Goal: Task Accomplishment & Management: Manage account settings

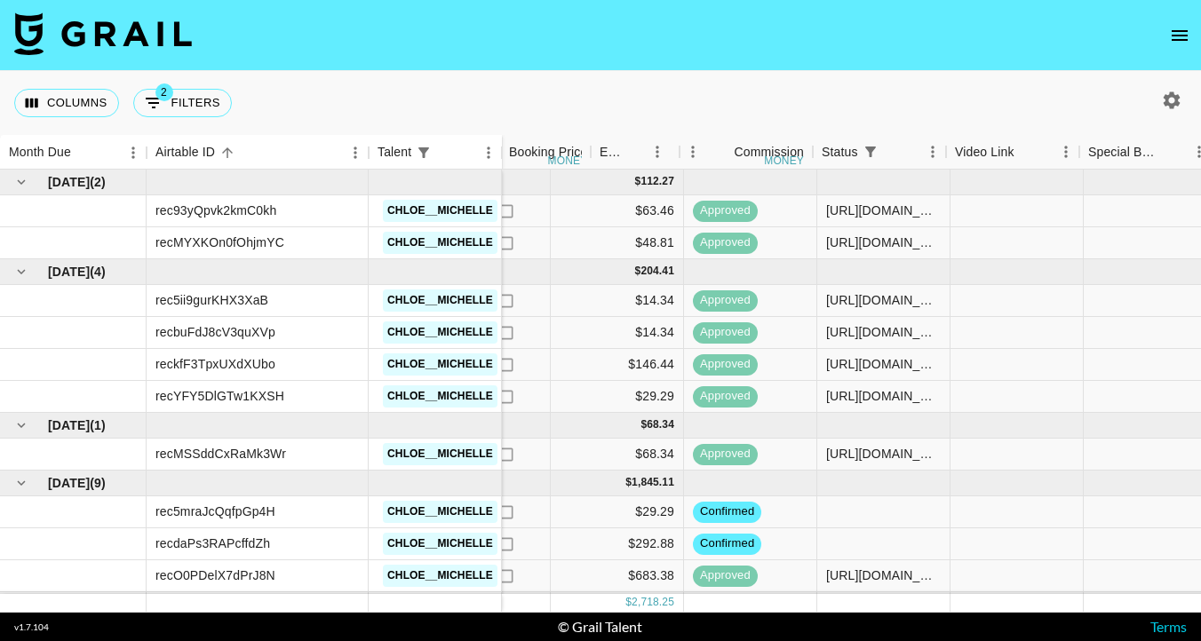
scroll to position [0, 891]
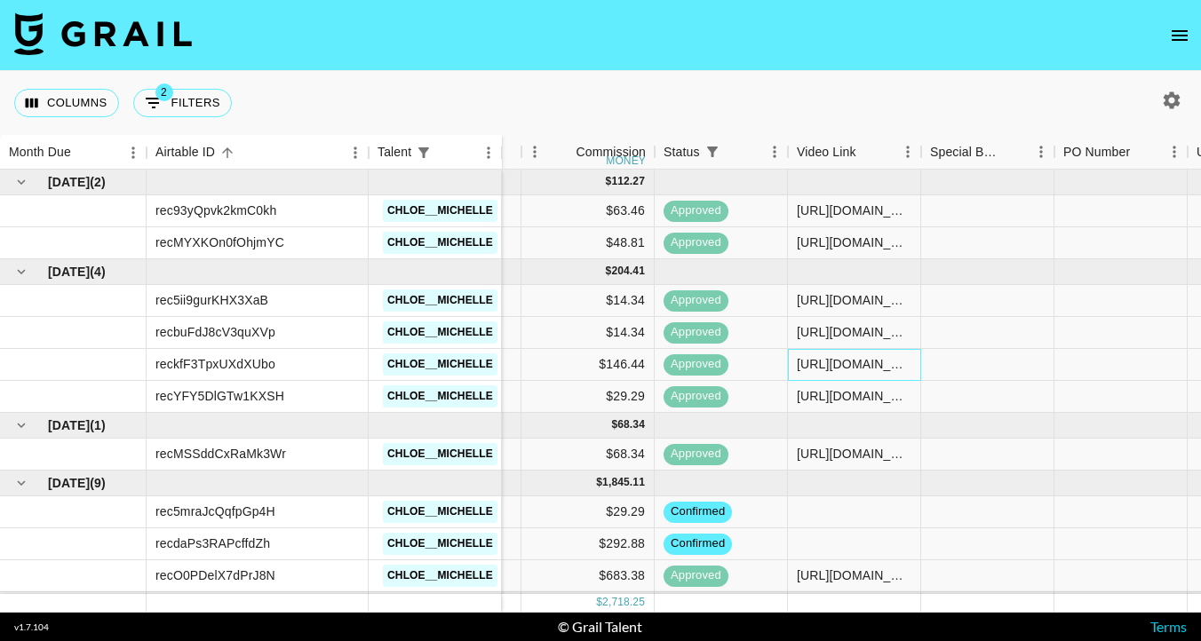
click at [838, 359] on div "[URL][DOMAIN_NAME]" at bounding box center [854, 364] width 115 height 18
click at [838, 360] on div "[URL][DOMAIN_NAME]" at bounding box center [854, 364] width 115 height 18
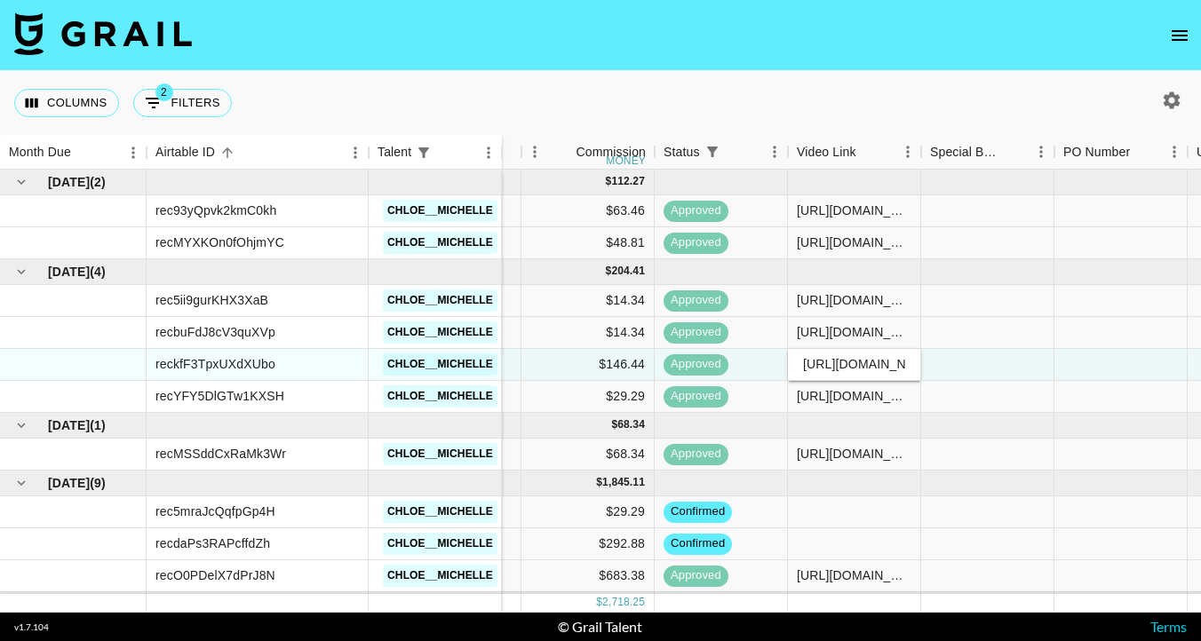
scroll to position [0, 355]
click at [838, 361] on input "[URL][DOMAIN_NAME]" at bounding box center [854, 364] width 131 height 14
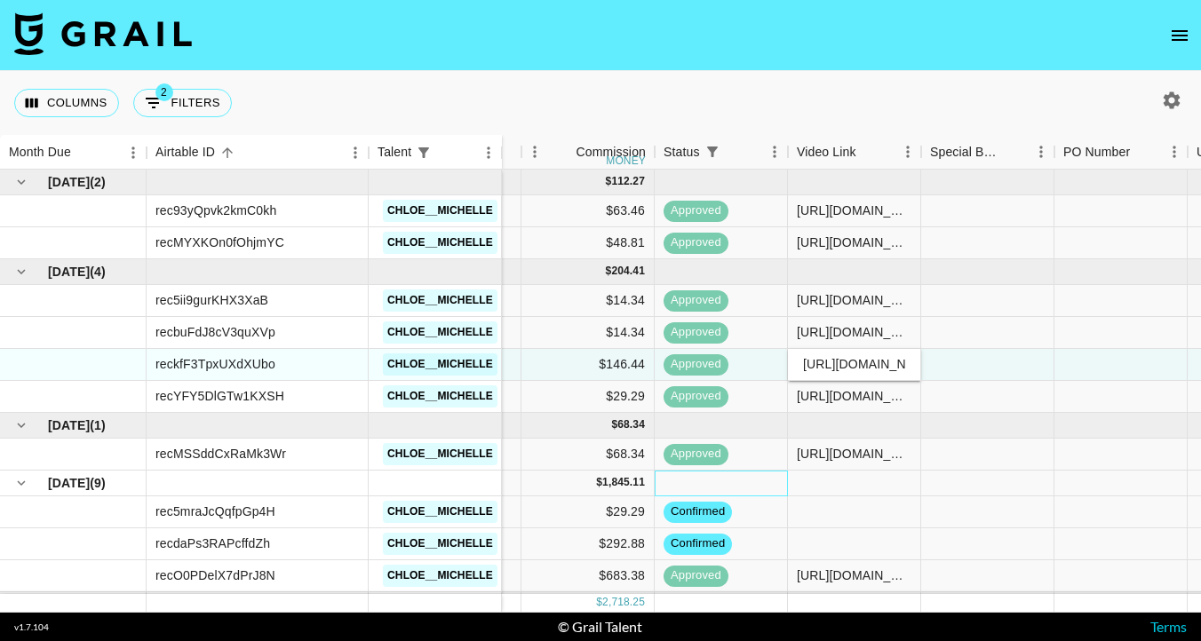
click at [753, 479] on div at bounding box center [721, 484] width 133 height 26
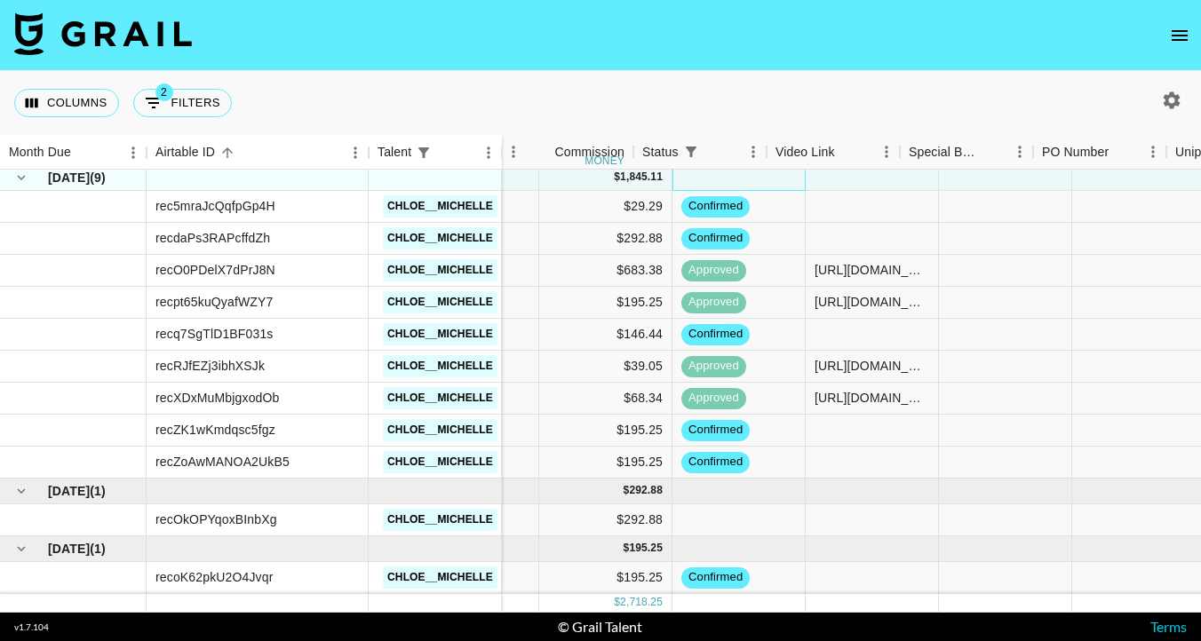
scroll to position [306, 953]
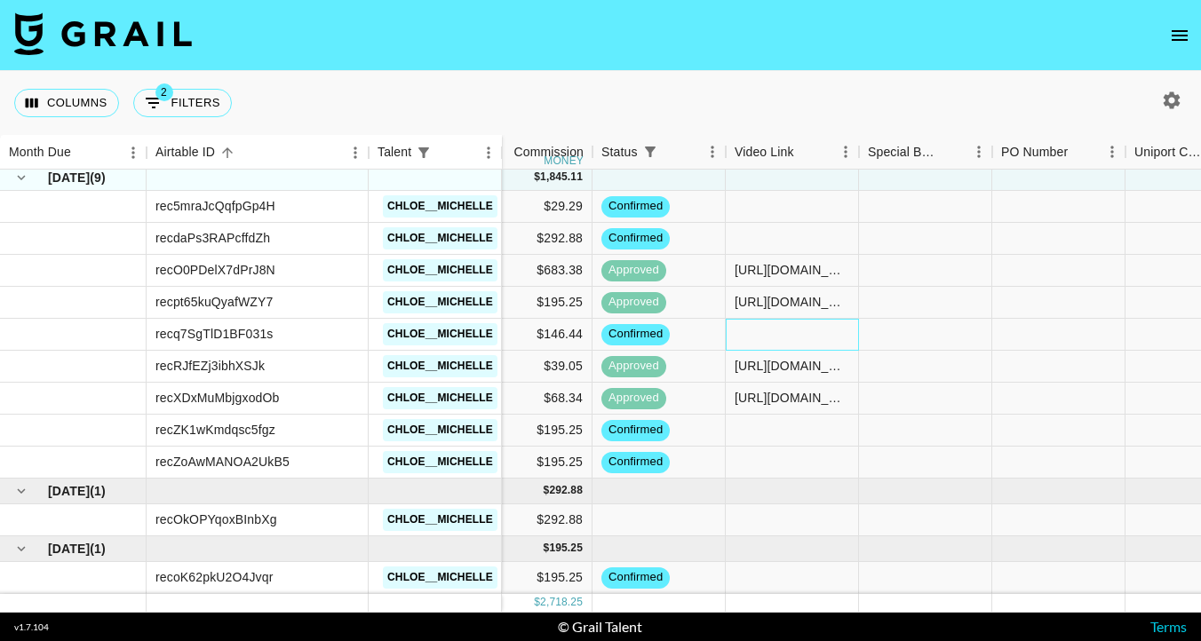
click at [769, 332] on div at bounding box center [792, 335] width 133 height 32
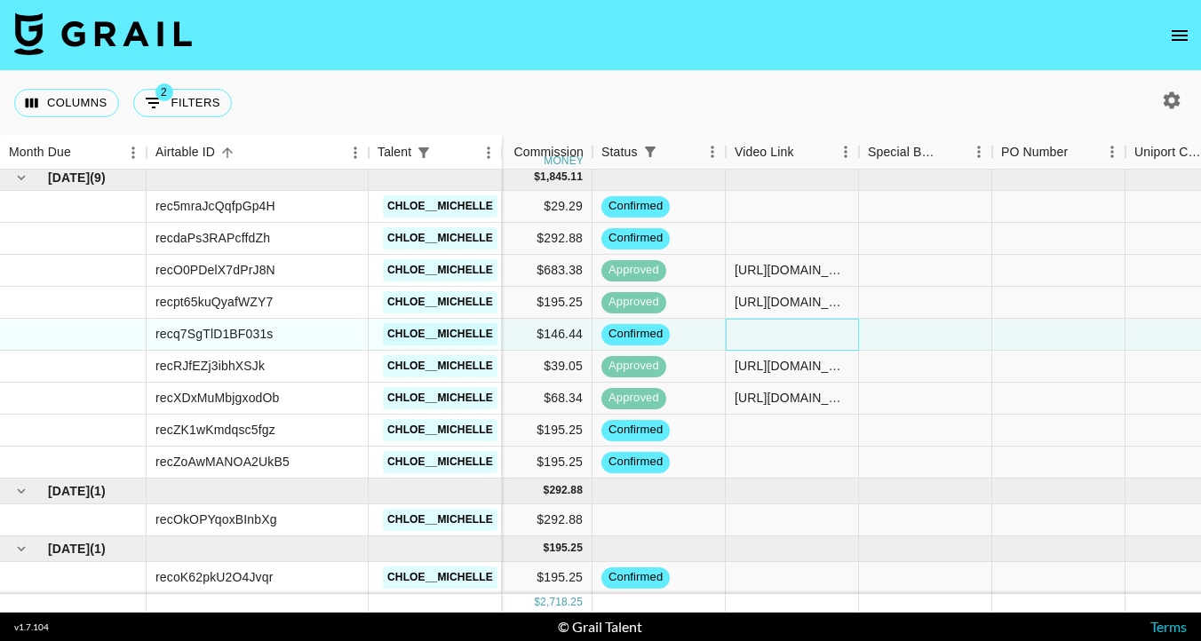
click at [769, 332] on div at bounding box center [792, 335] width 133 height 32
type input "[URL][DOMAIN_NAME]"
click at [782, 444] on div at bounding box center [792, 431] width 133 height 32
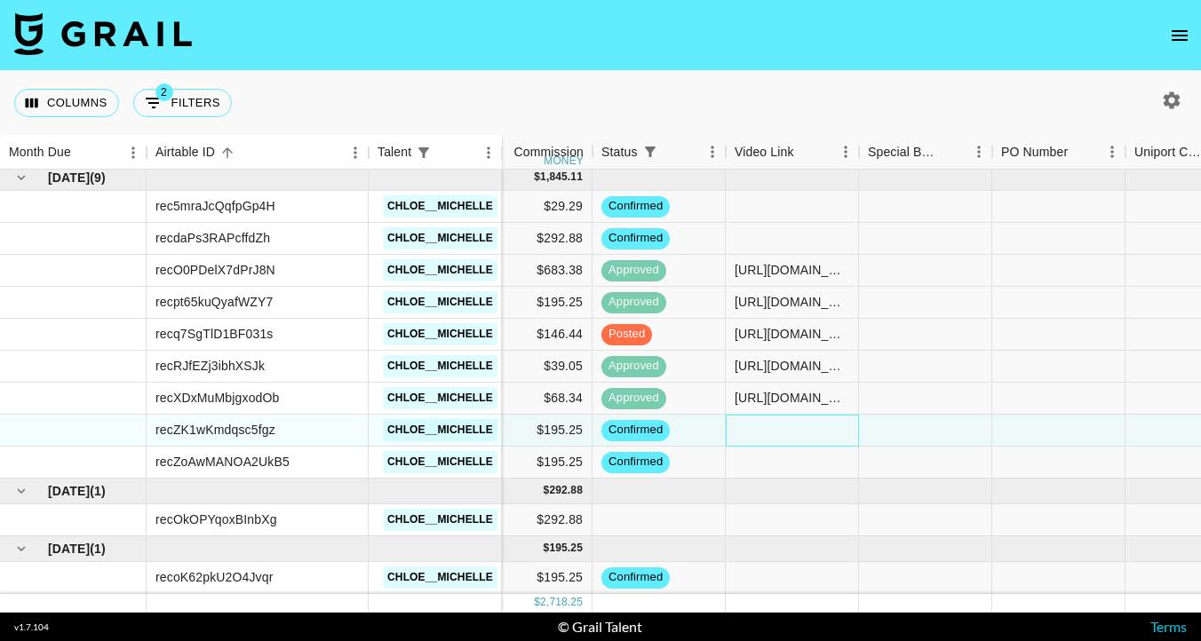
scroll to position [306, 1615]
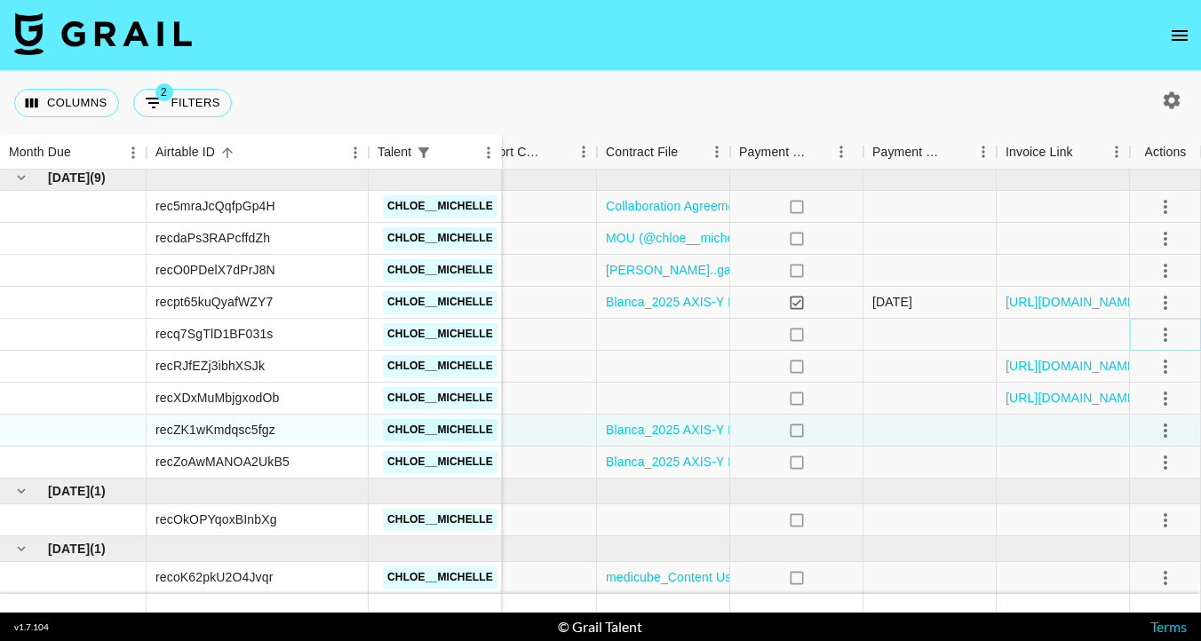
click at [1157, 340] on icon "select merge strategy" at bounding box center [1165, 334] width 21 height 21
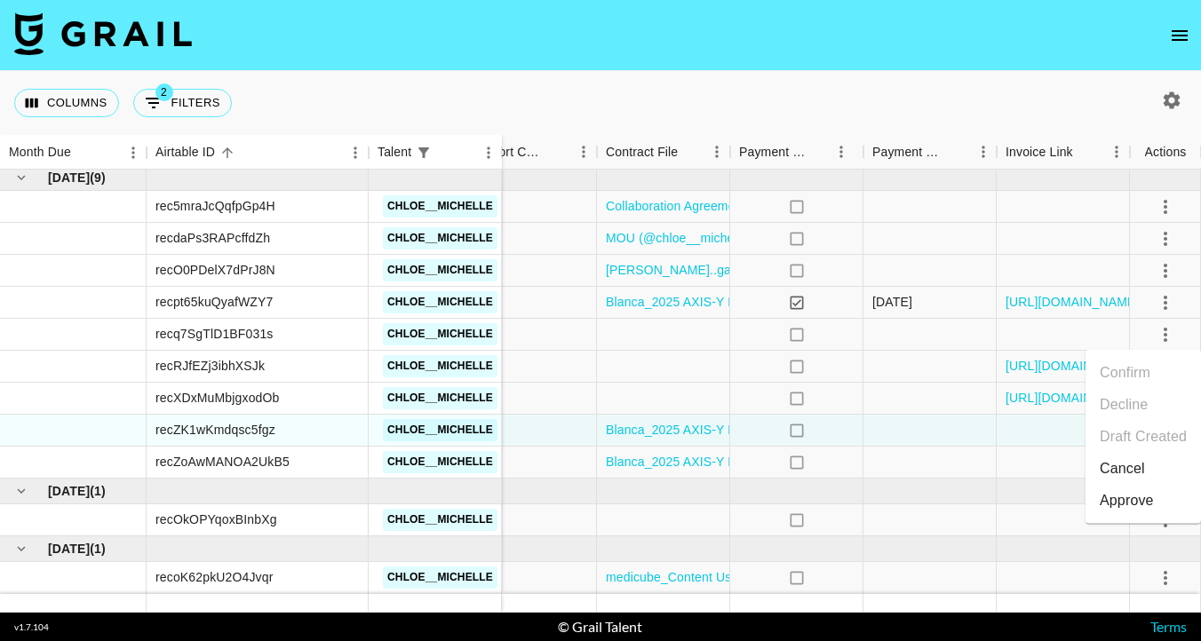
click at [1122, 503] on div "Approve" at bounding box center [1126, 500] width 54 height 21
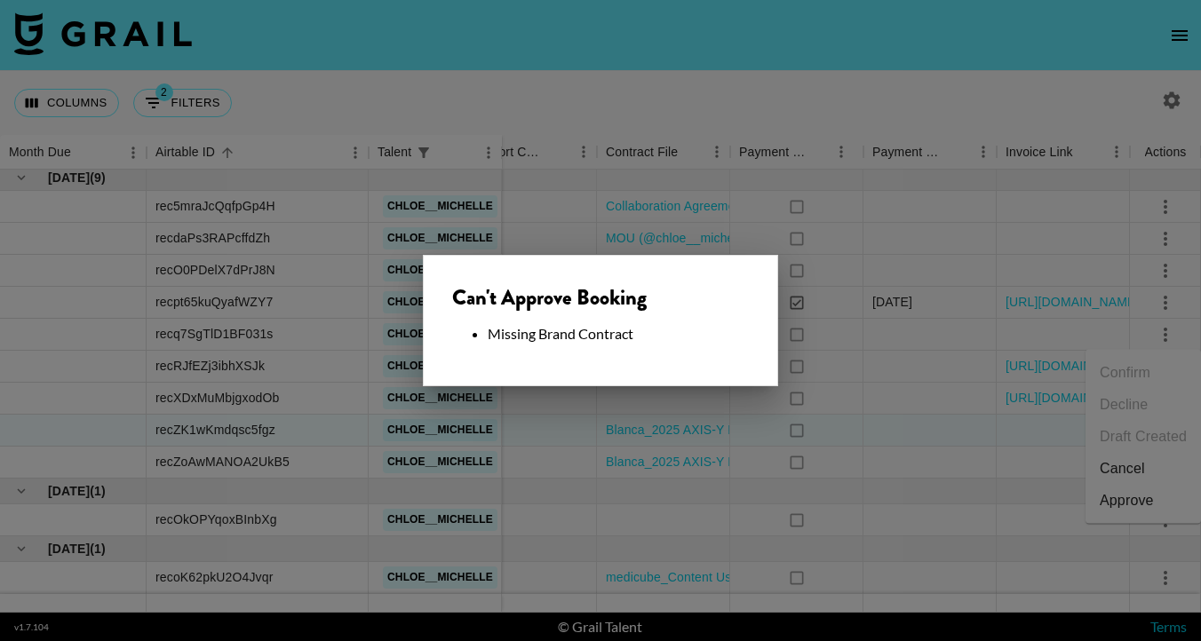
click at [876, 367] on div at bounding box center [600, 320] width 1201 height 641
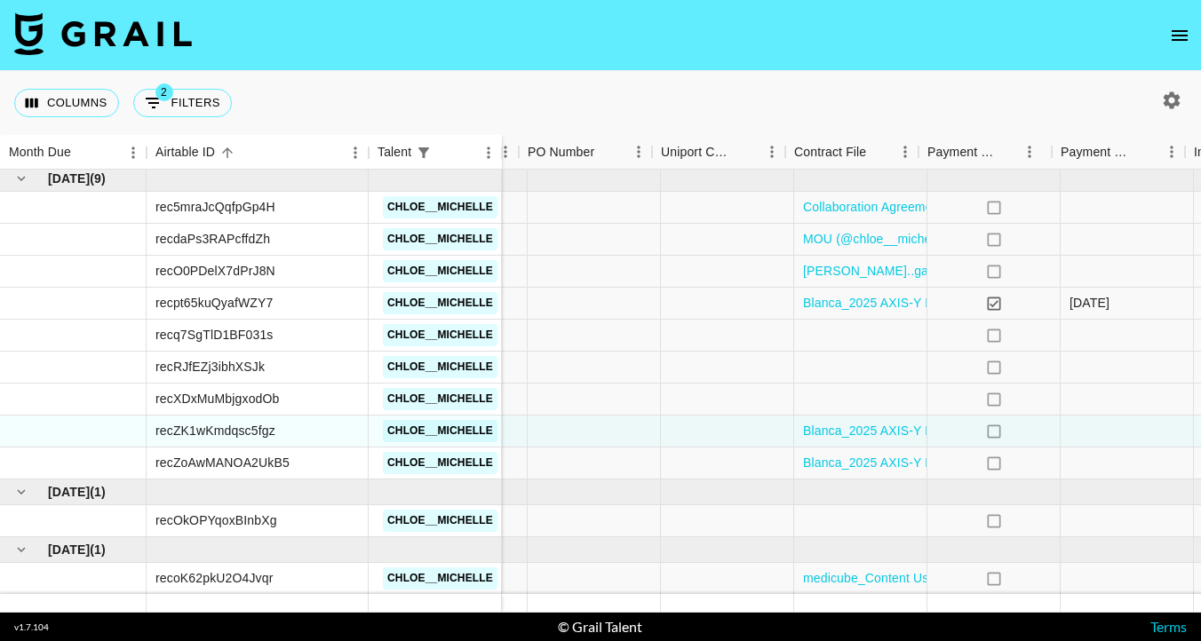
scroll to position [305, 1449]
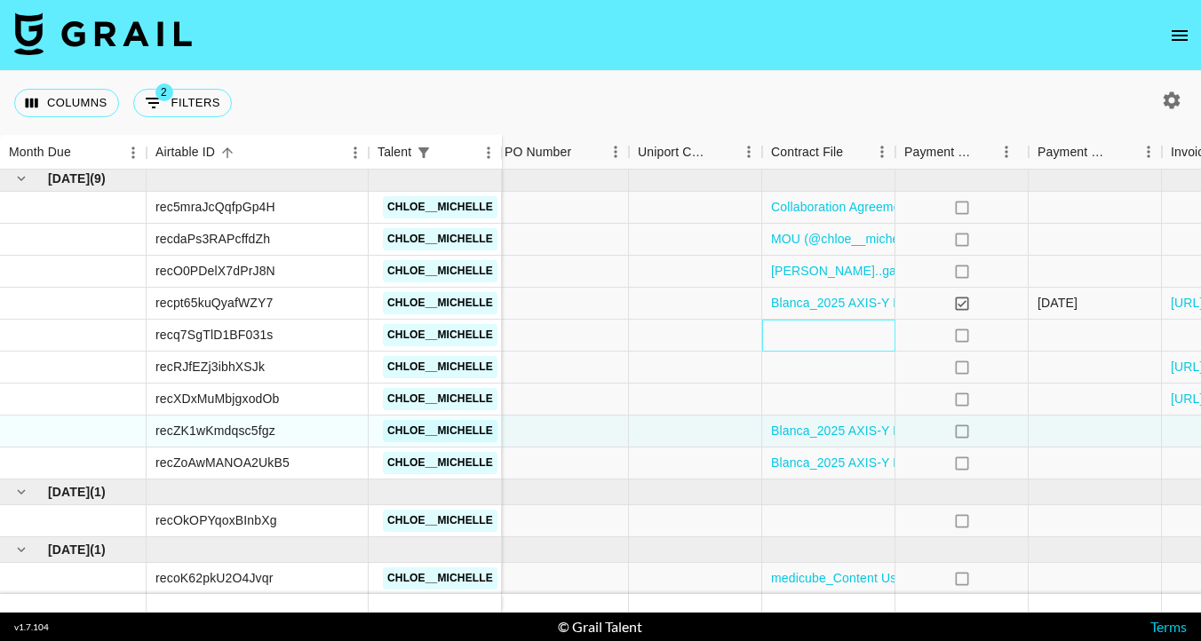
click at [808, 337] on div at bounding box center [828, 336] width 133 height 32
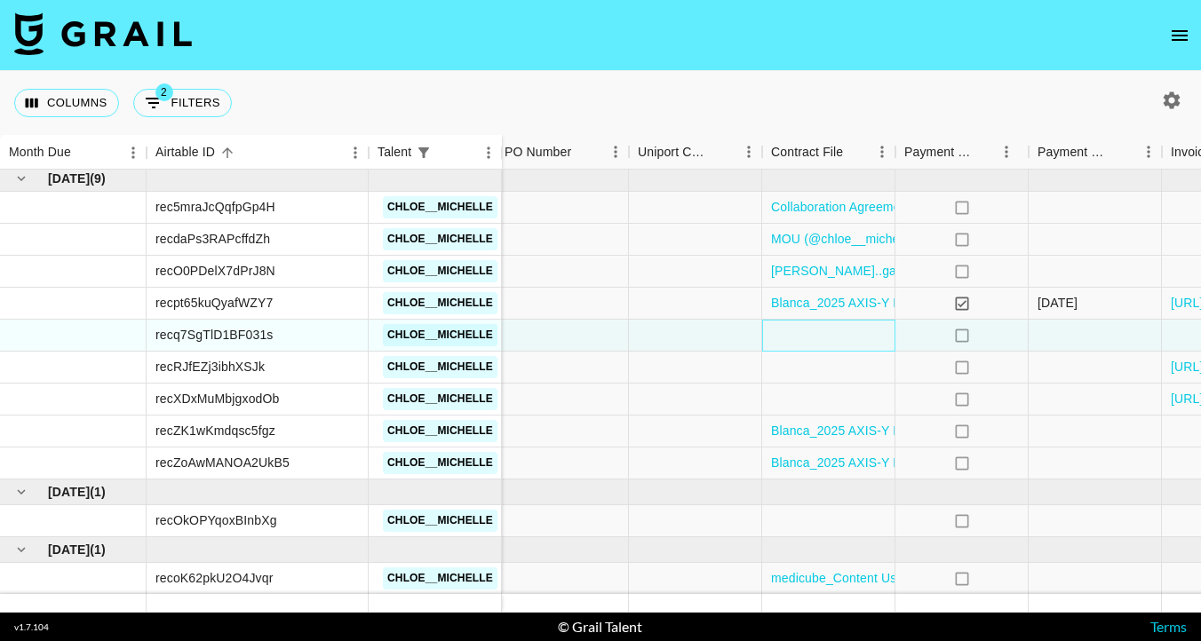
click at [808, 337] on div at bounding box center [828, 336] width 133 height 32
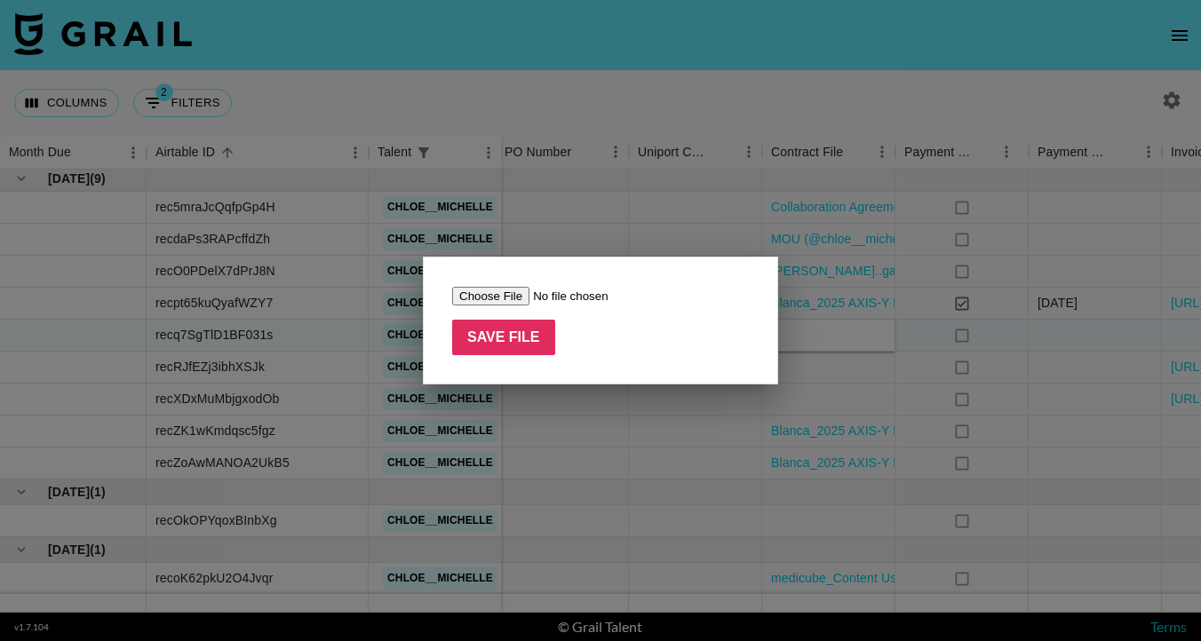
click at [506, 287] on input "file" at bounding box center [564, 296] width 225 height 19
type input "C:\fakepath\medicube_Content Usage Agreement_Chloe Gardener(Grail Talent).docx …"
click at [520, 341] on input "Save File" at bounding box center [503, 338] width 103 height 36
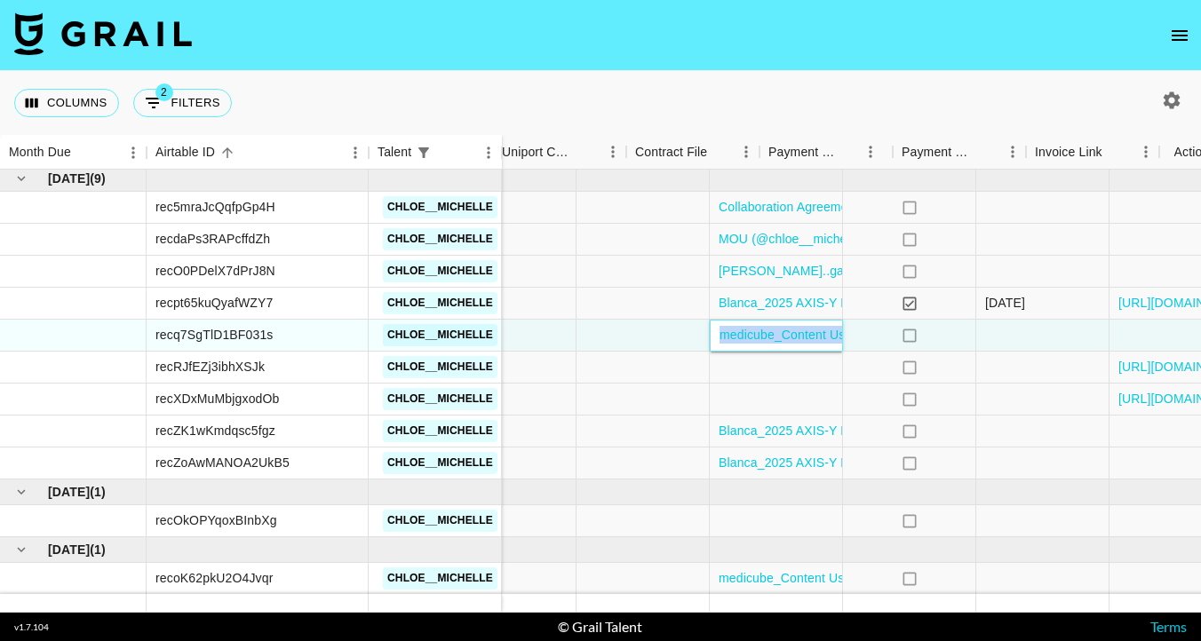
scroll to position [305, 1615]
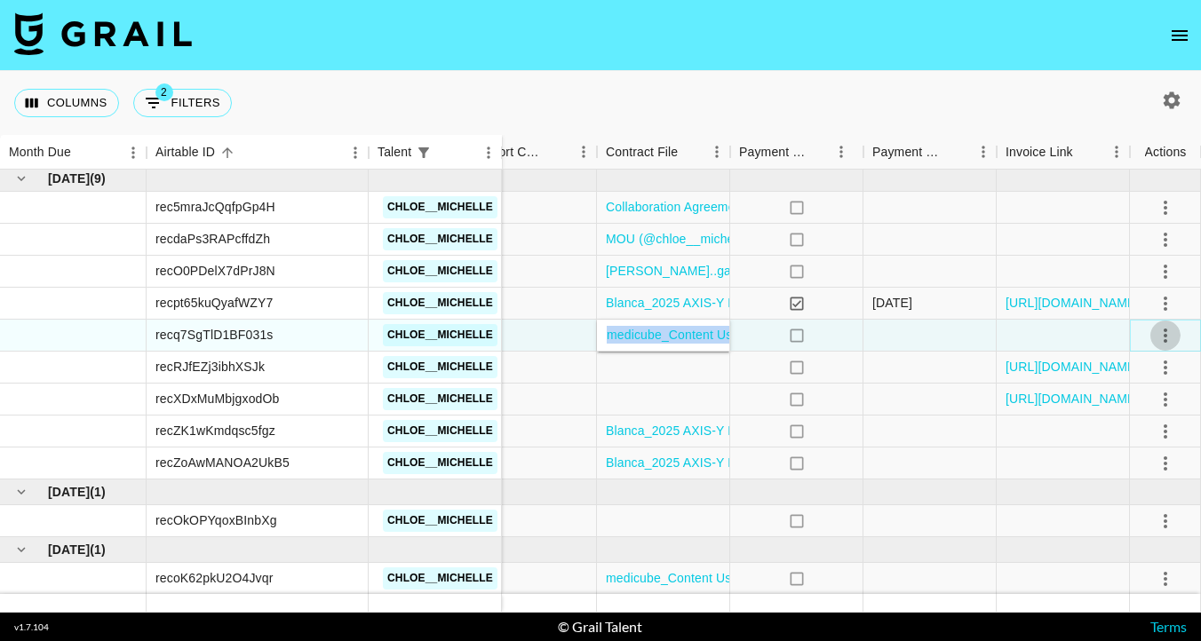
click at [1164, 331] on icon "select merge strategy" at bounding box center [1165, 335] width 21 height 21
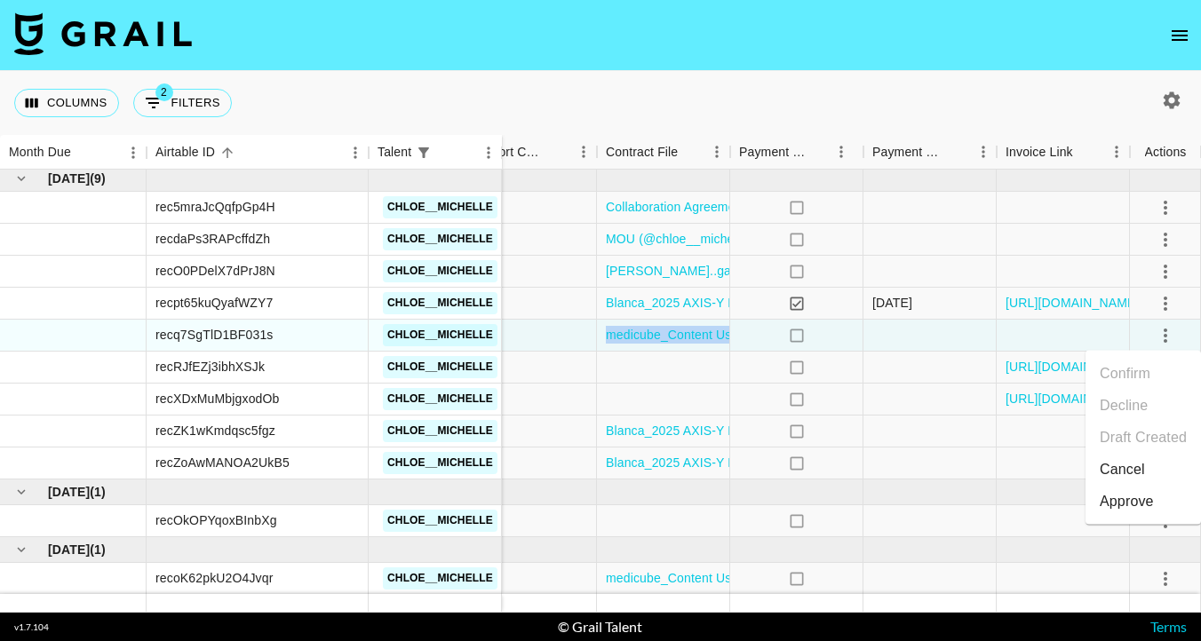
click at [1128, 502] on div "Approve" at bounding box center [1126, 501] width 54 height 21
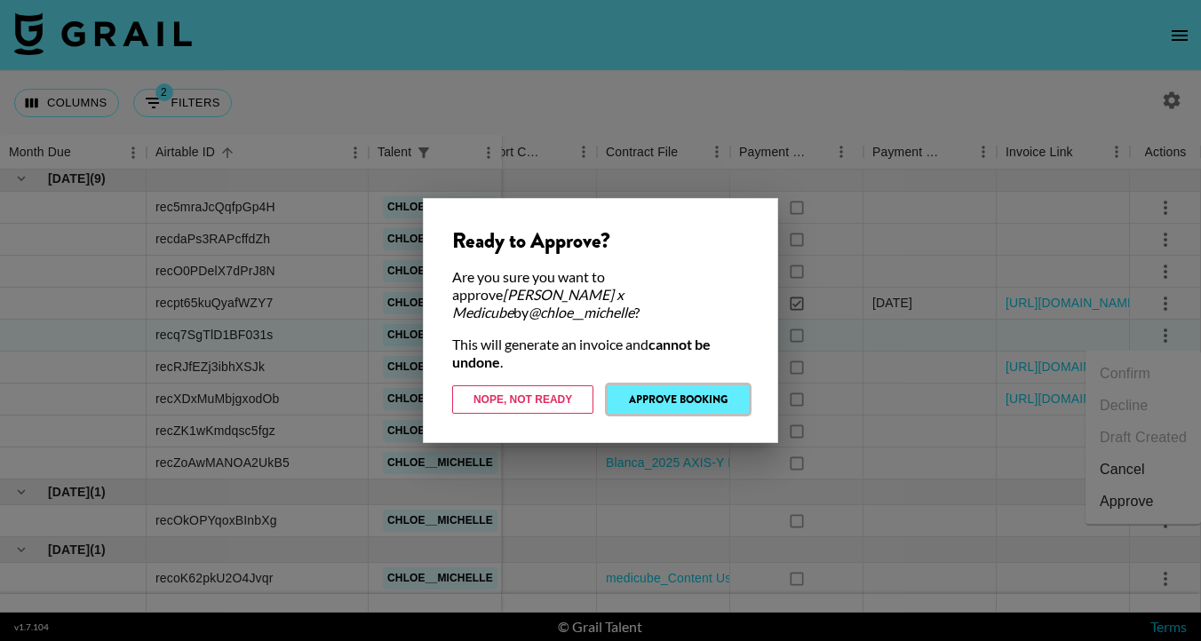
click at [695, 393] on button "Approve Booking" at bounding box center [677, 399] width 141 height 28
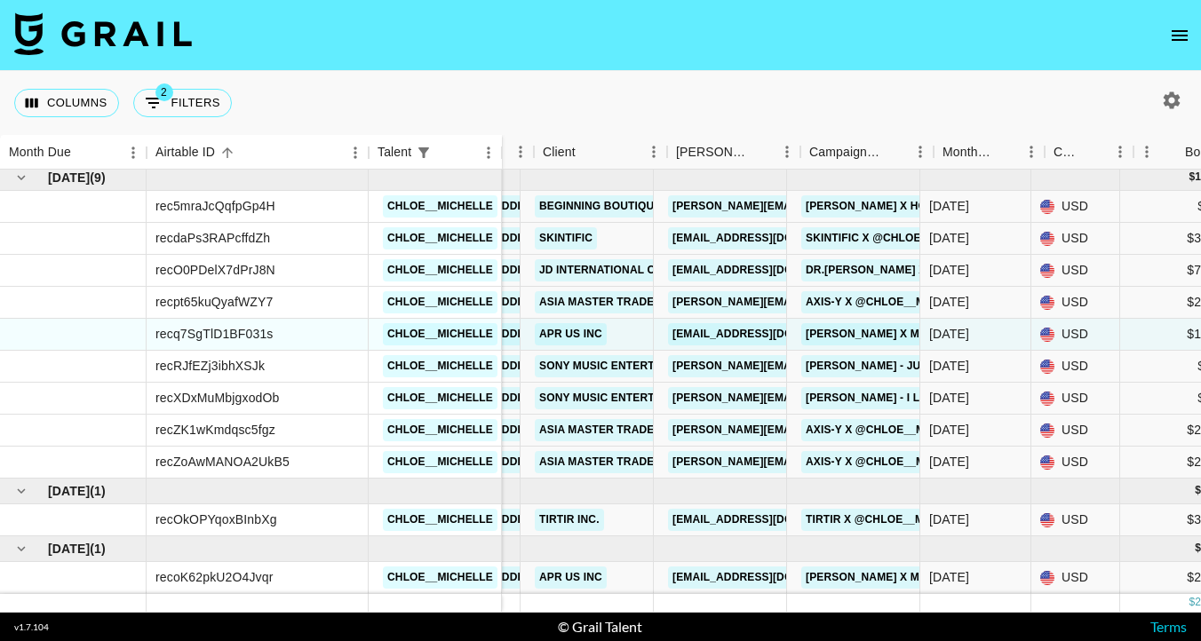
scroll to position [306, 121]
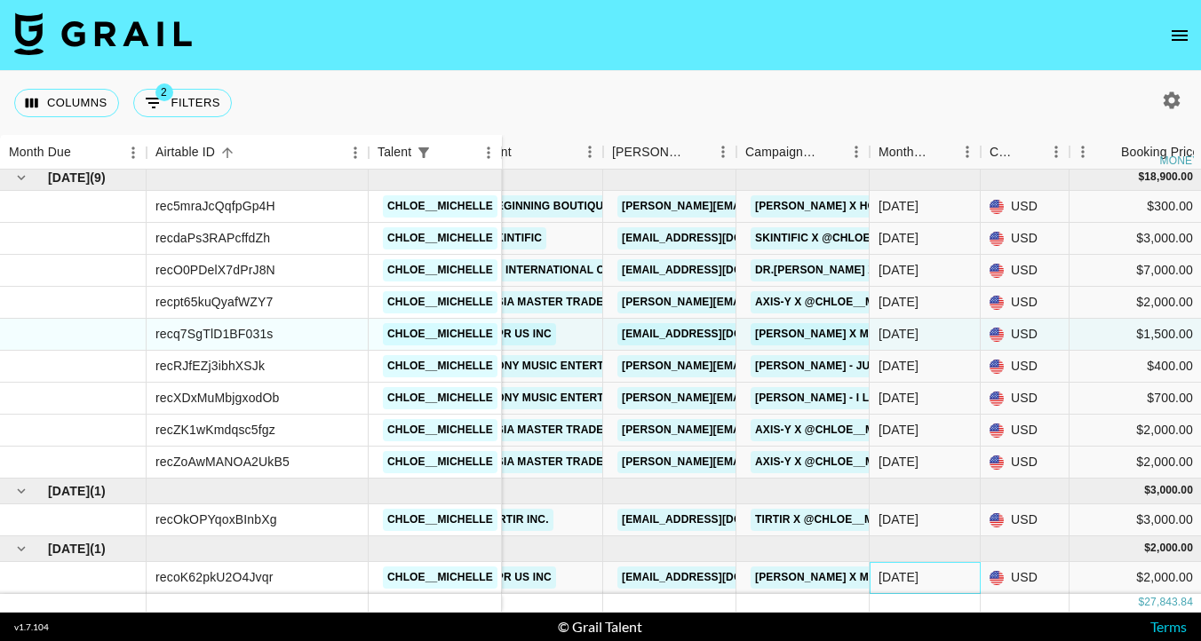
click at [916, 571] on div "[DATE]" at bounding box center [898, 577] width 40 height 18
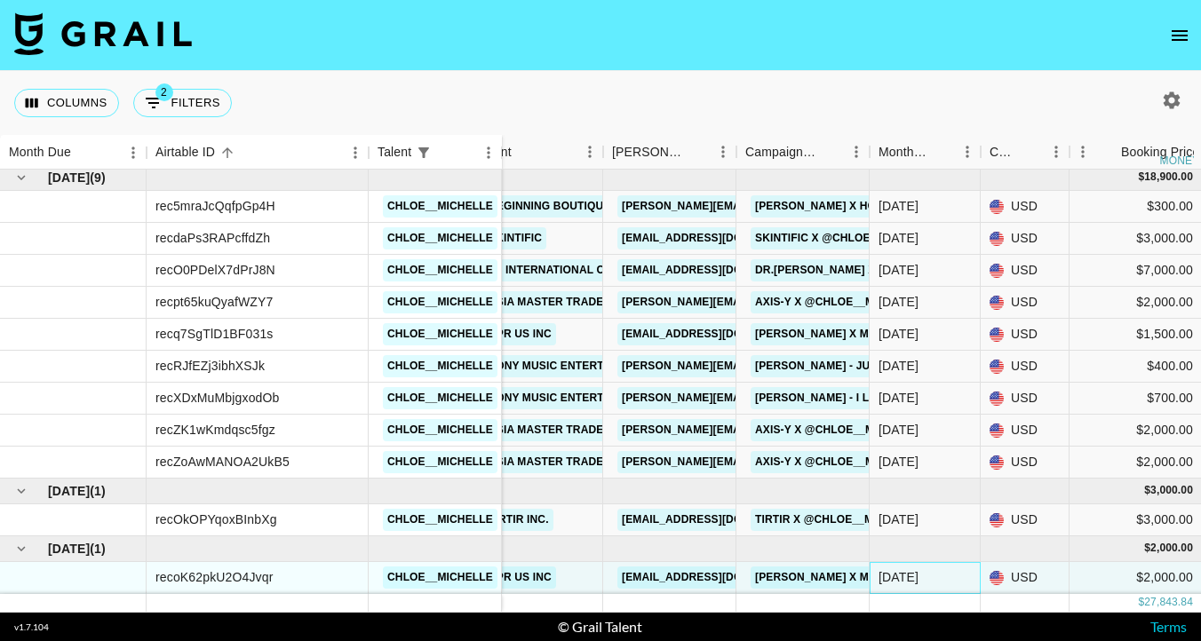
click at [922, 573] on div "[DATE]" at bounding box center [924, 578] width 111 height 32
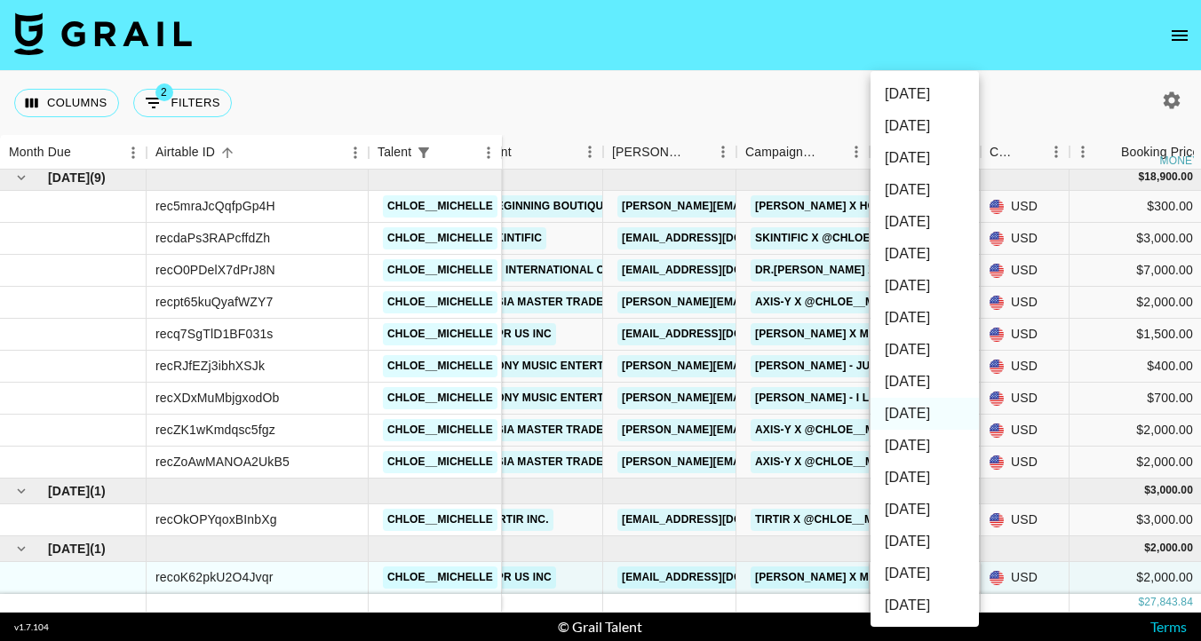
click at [922, 573] on ul "[DATE] Aug '[DATE] Jun '[DATE] Apr '[DATE] Feb '[DATE] Dec '[DATE] Oct '[DATE] …" at bounding box center [924, 478] width 108 height 814
click at [934, 473] on li "[DATE]" at bounding box center [924, 478] width 108 height 32
type input "[DATE]"
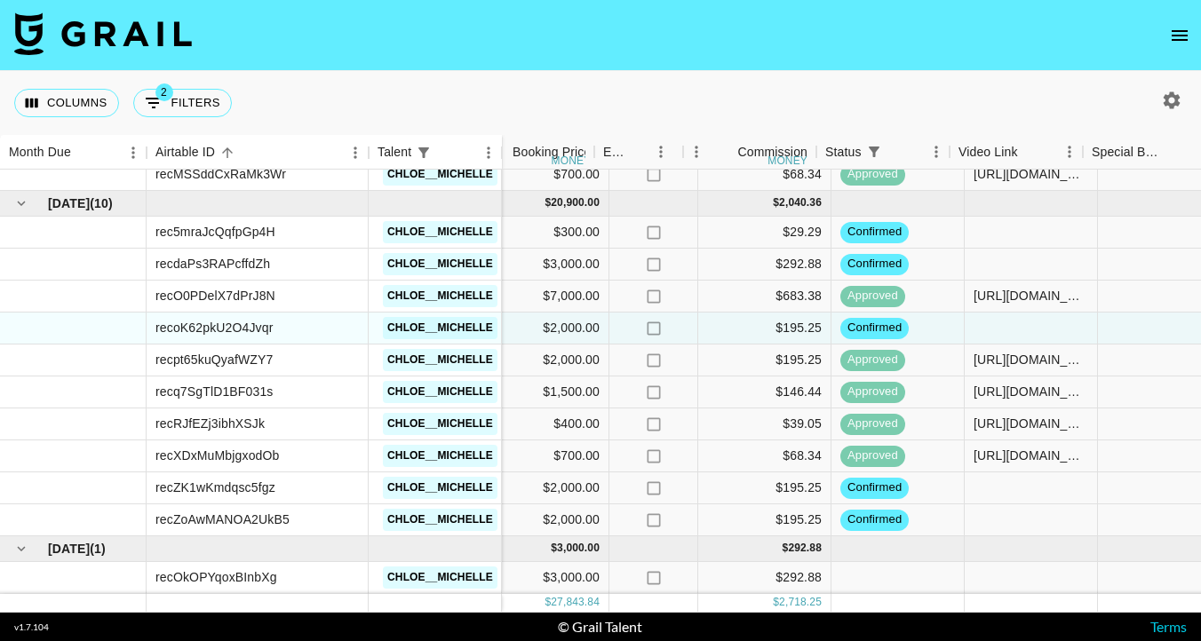
scroll to position [280, 729]
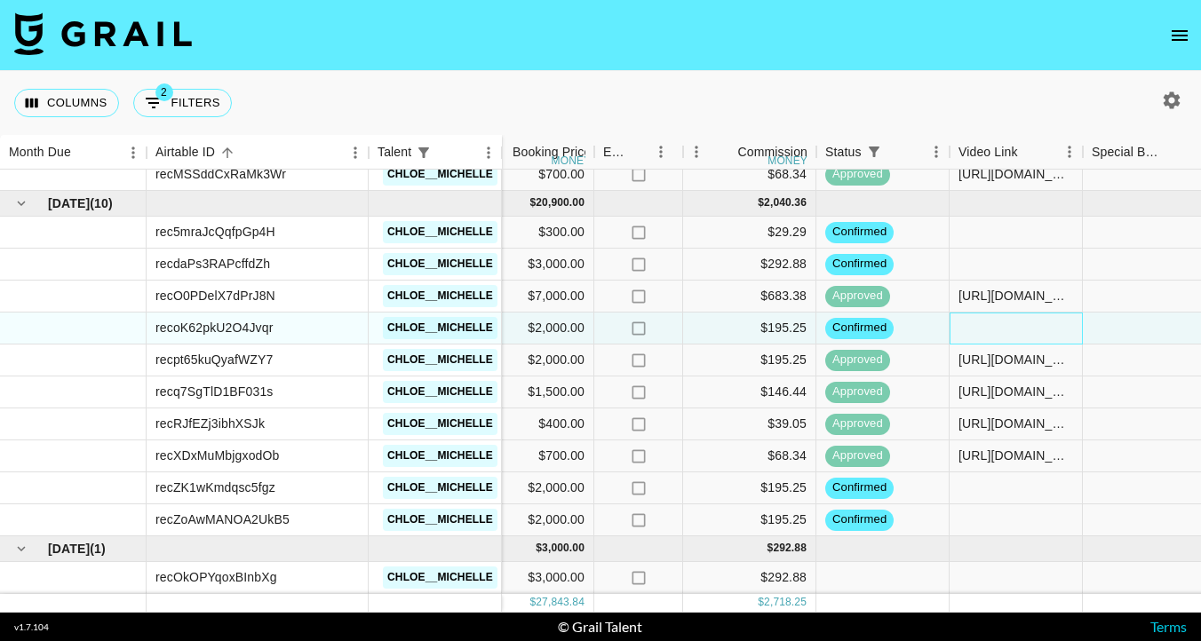
click at [975, 316] on div at bounding box center [1015, 329] width 133 height 32
type input "[URL][DOMAIN_NAME]"
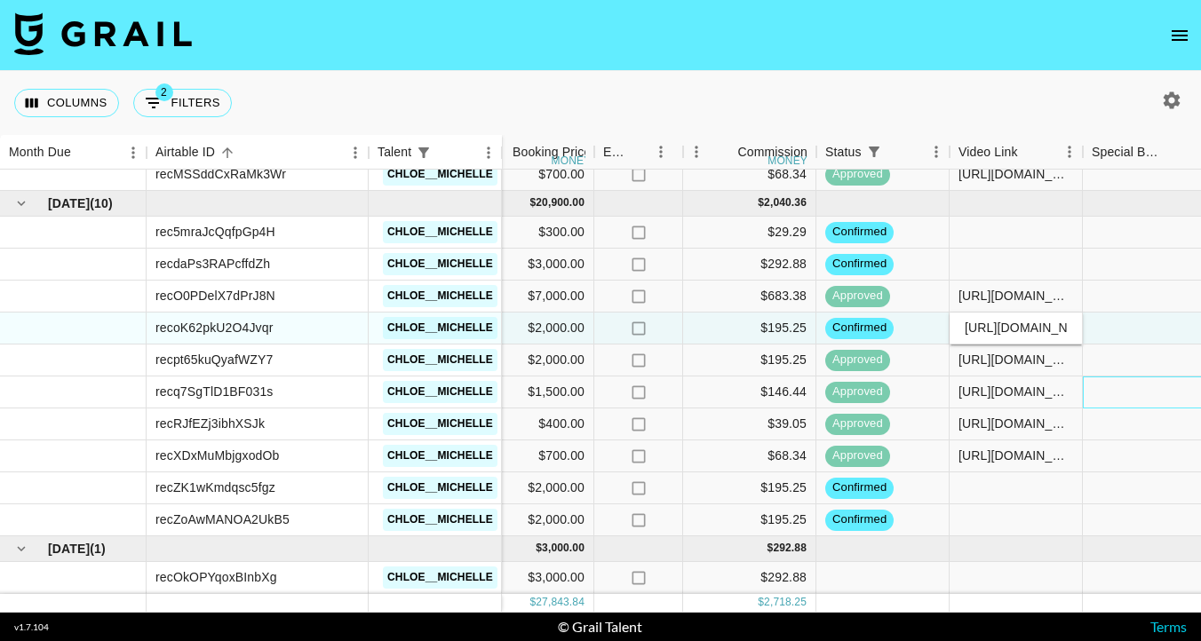
click at [1129, 393] on div at bounding box center [1149, 393] width 133 height 32
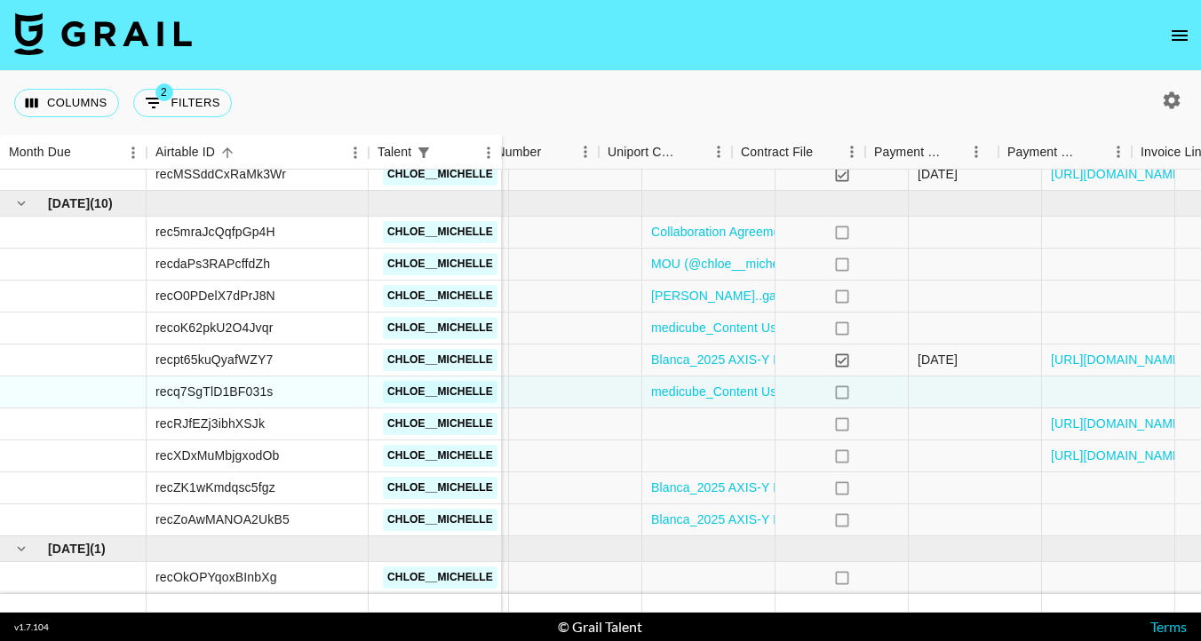
scroll to position [280, 1615]
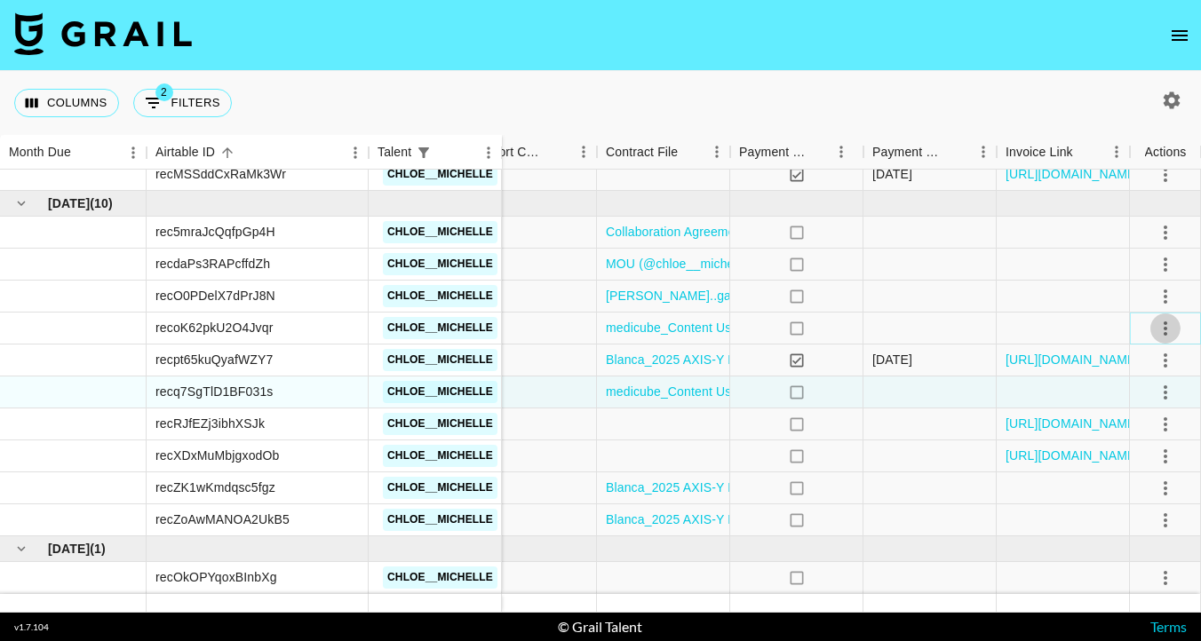
click at [1163, 325] on icon "select merge strategy" at bounding box center [1165, 328] width 21 height 21
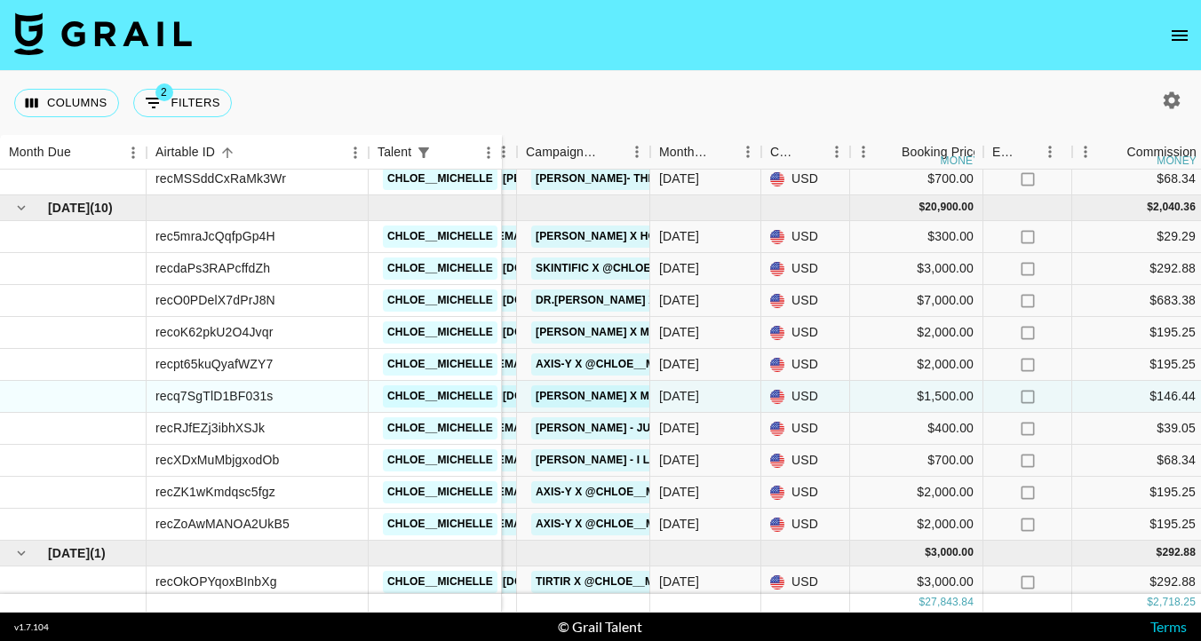
scroll to position [280, 340]
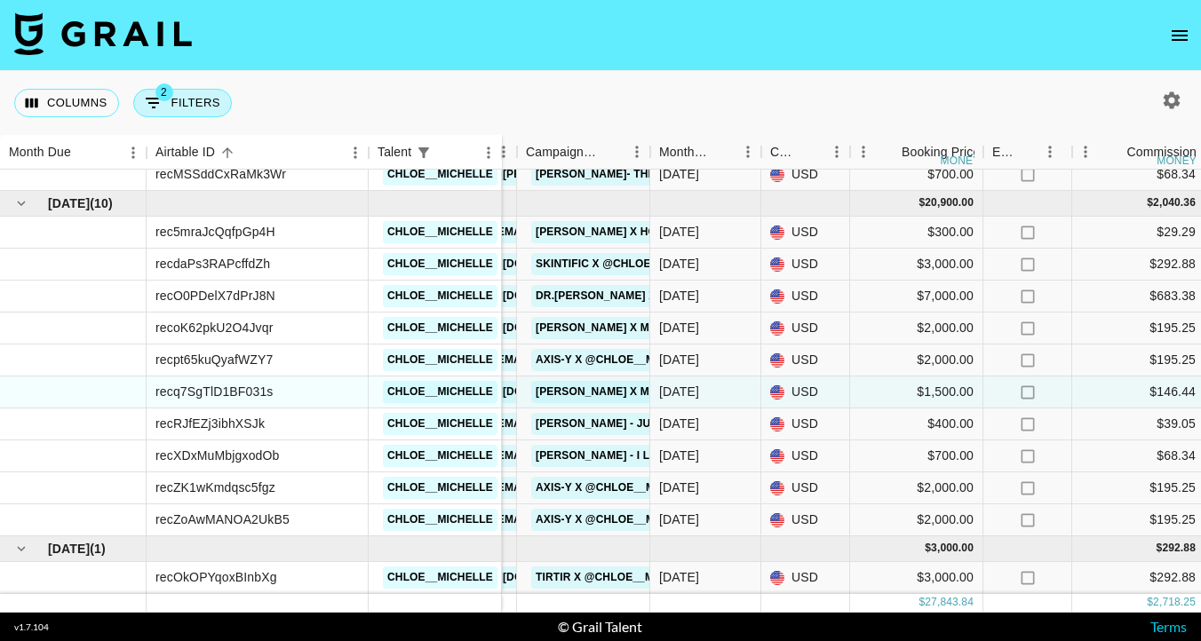
click at [165, 102] on button "2 Filters" at bounding box center [182, 103] width 99 height 28
select select "status"
select select "isNotAnyOf"
select select "talentName"
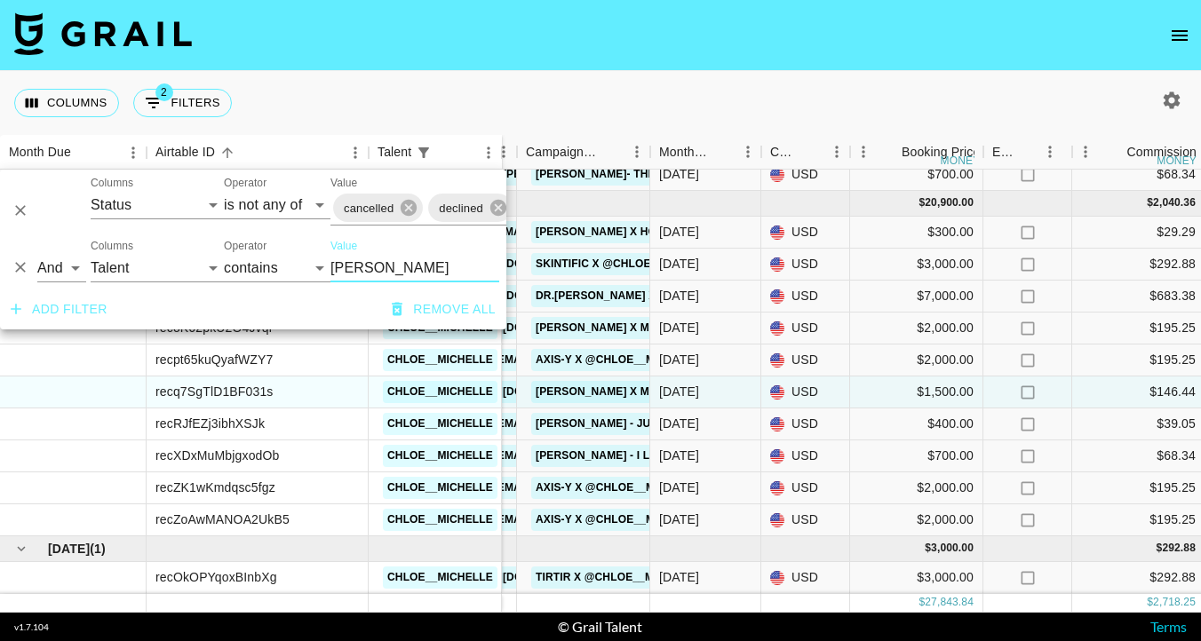
click at [20, 266] on icon "Delete" at bounding box center [20, 268] width 11 height 11
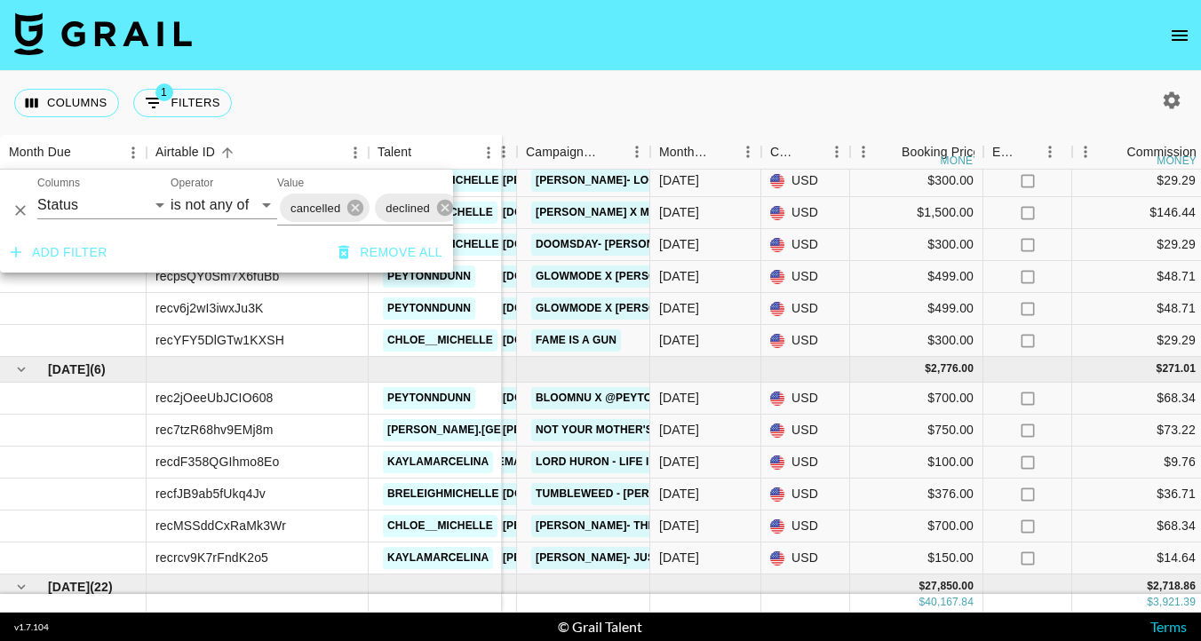
scroll to position [248, 340]
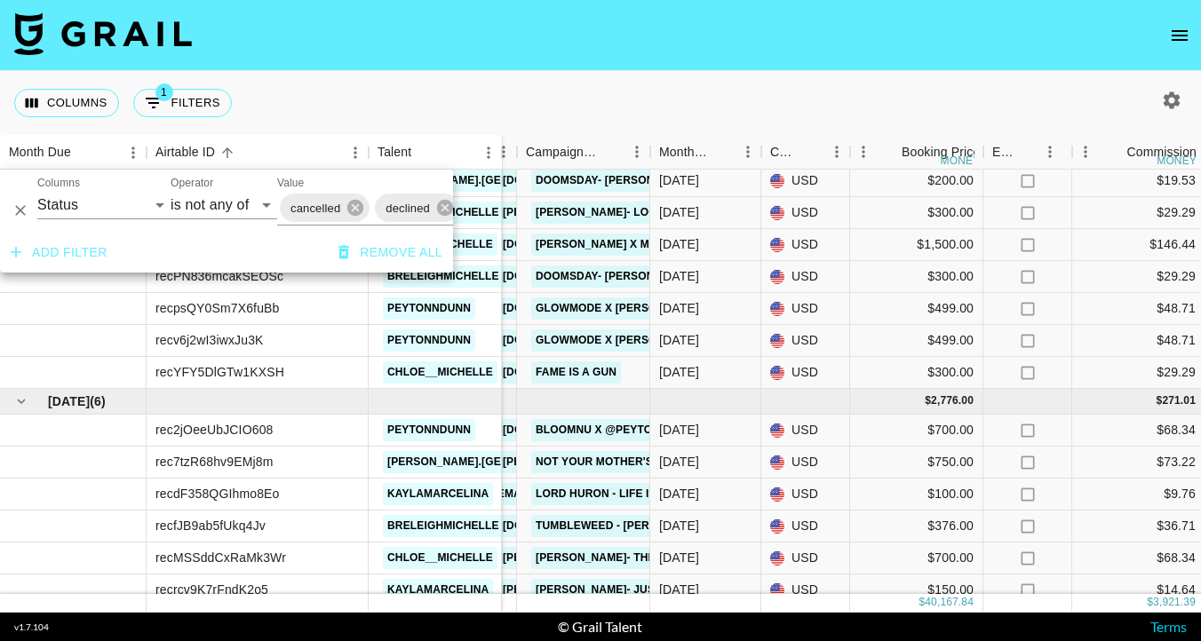
click at [606, 84] on div "Columns 1 Filters + Booking" at bounding box center [600, 103] width 1201 height 64
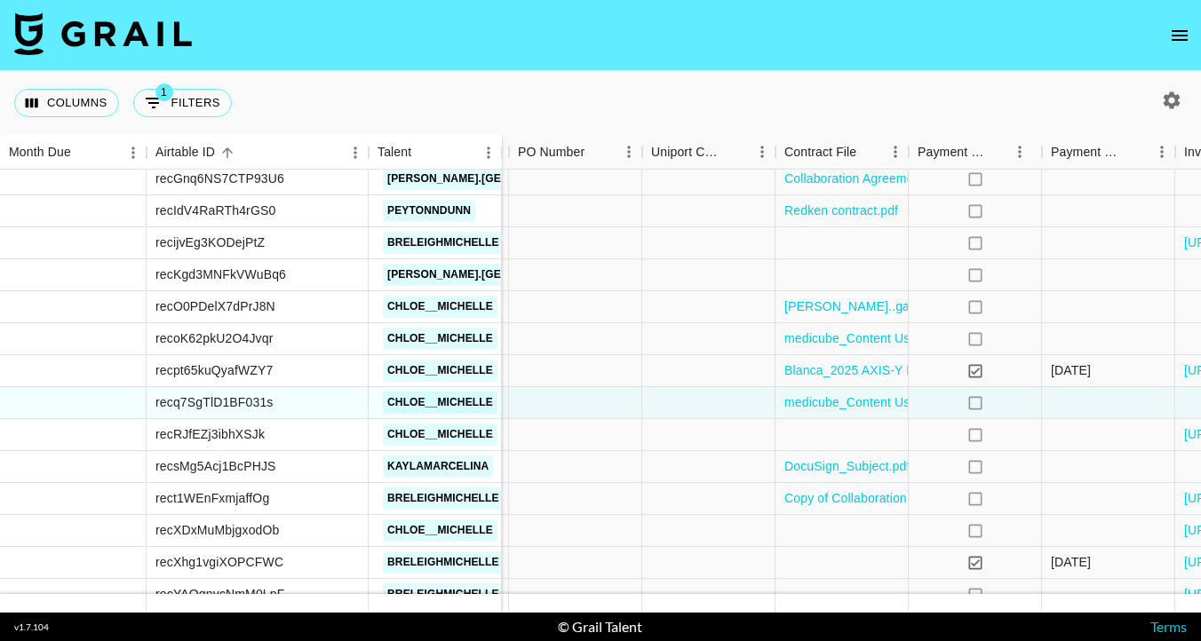
scroll to position [909, 1615]
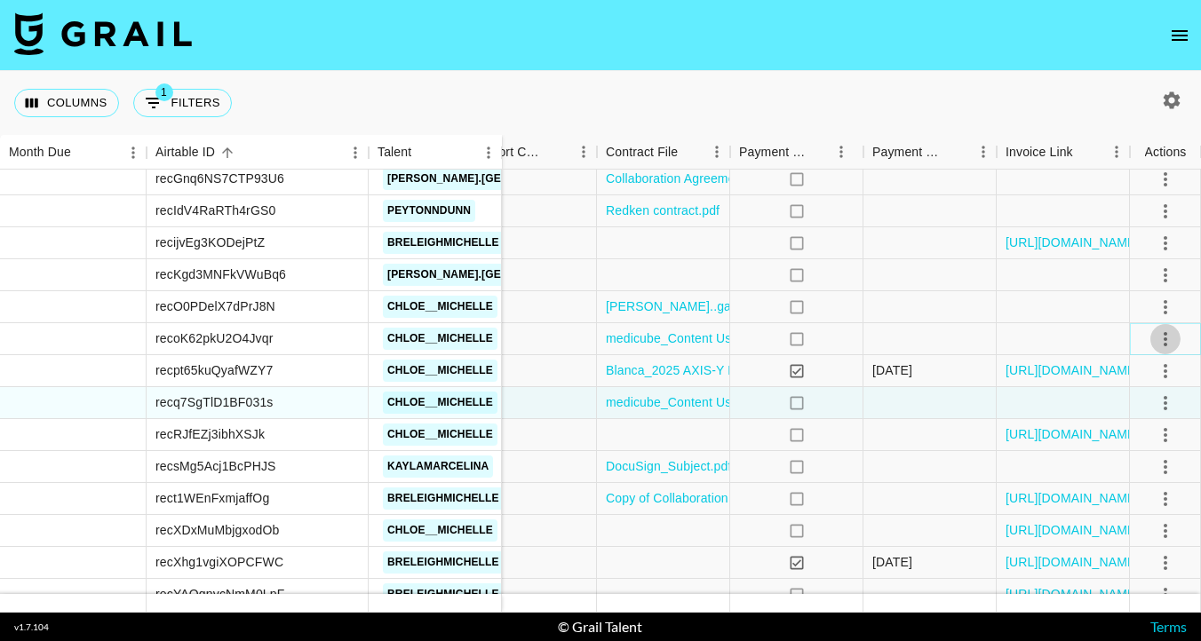
click at [1163, 338] on icon "select merge strategy" at bounding box center [1165, 339] width 4 height 14
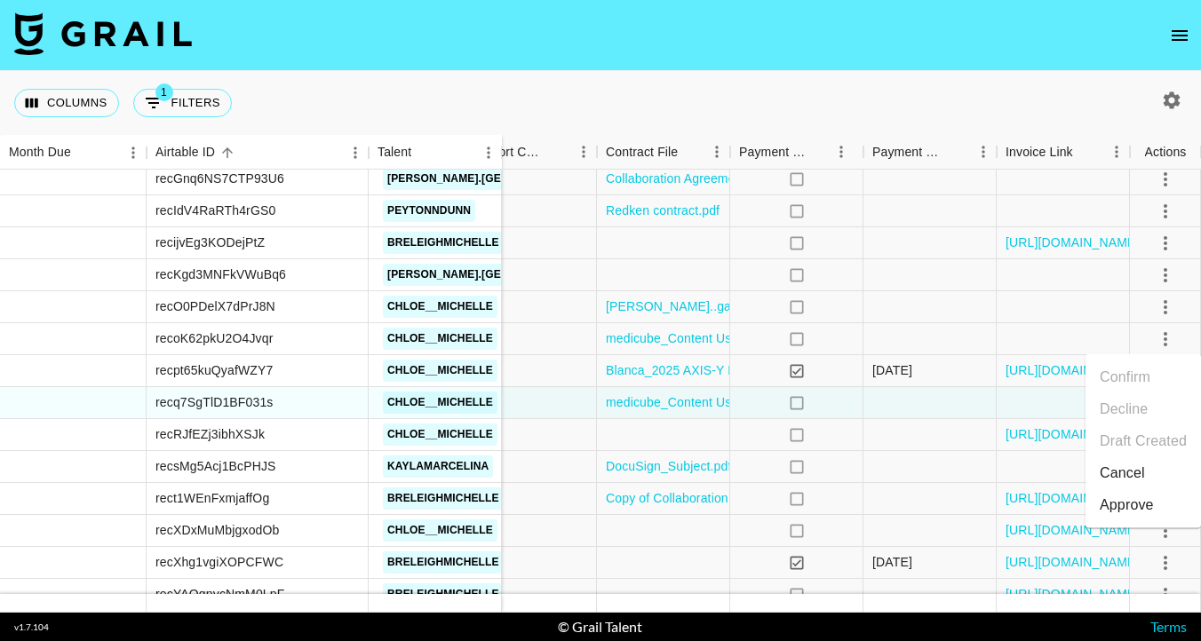
click at [1124, 501] on div "Approve" at bounding box center [1126, 505] width 54 height 21
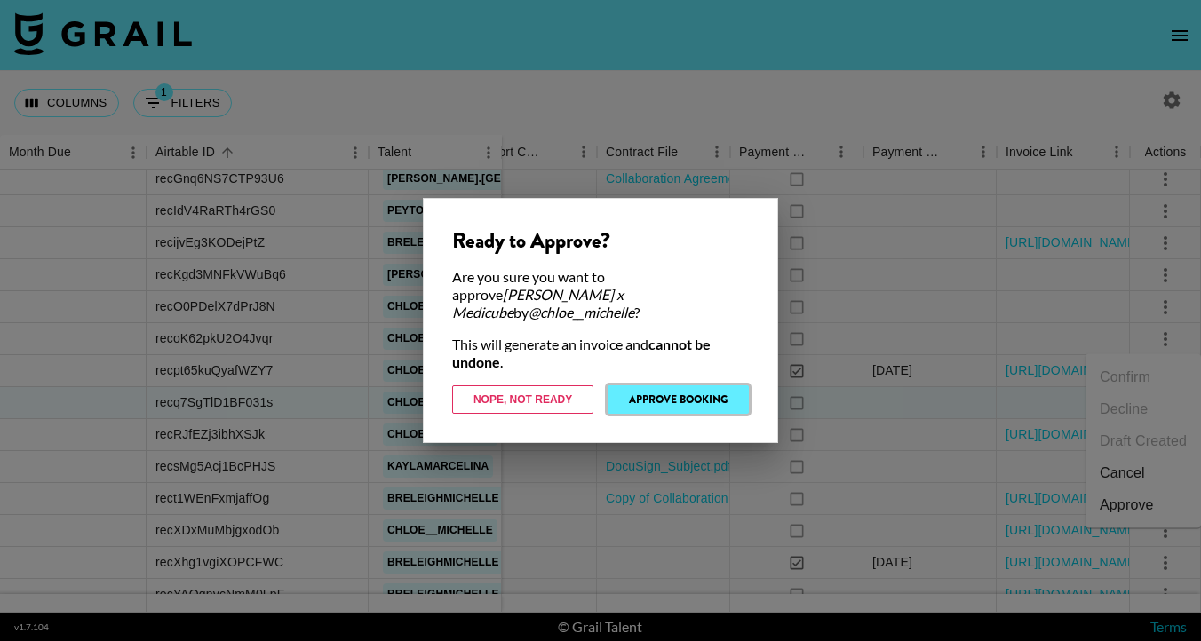
click at [720, 397] on button "Approve Booking" at bounding box center [677, 399] width 141 height 28
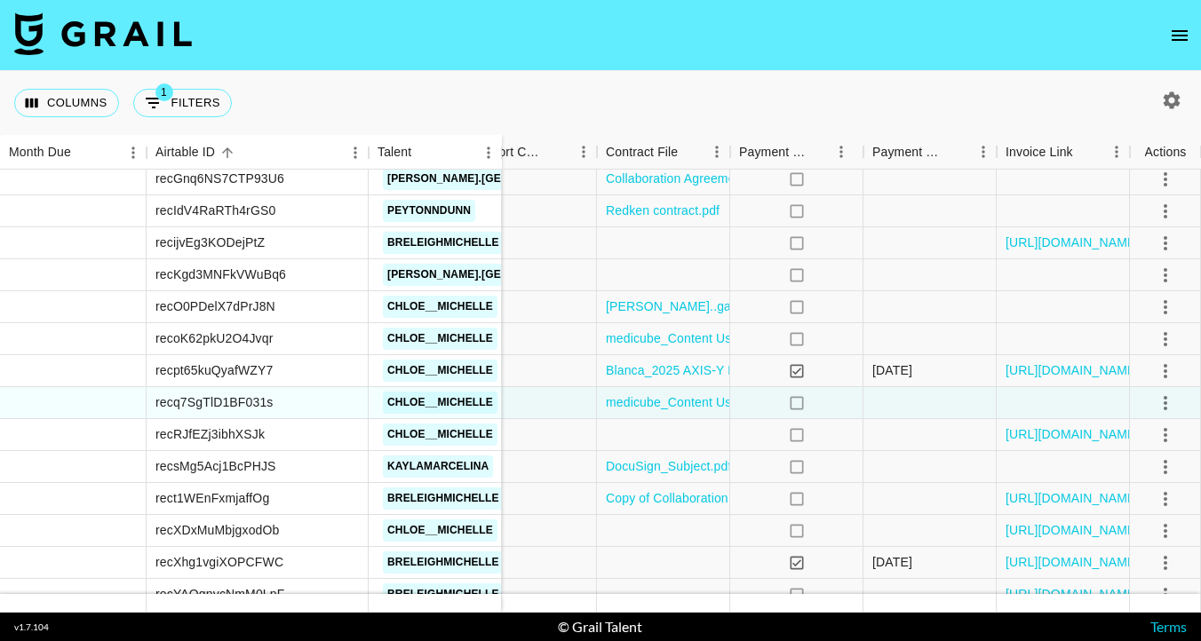
scroll to position [877, 1615]
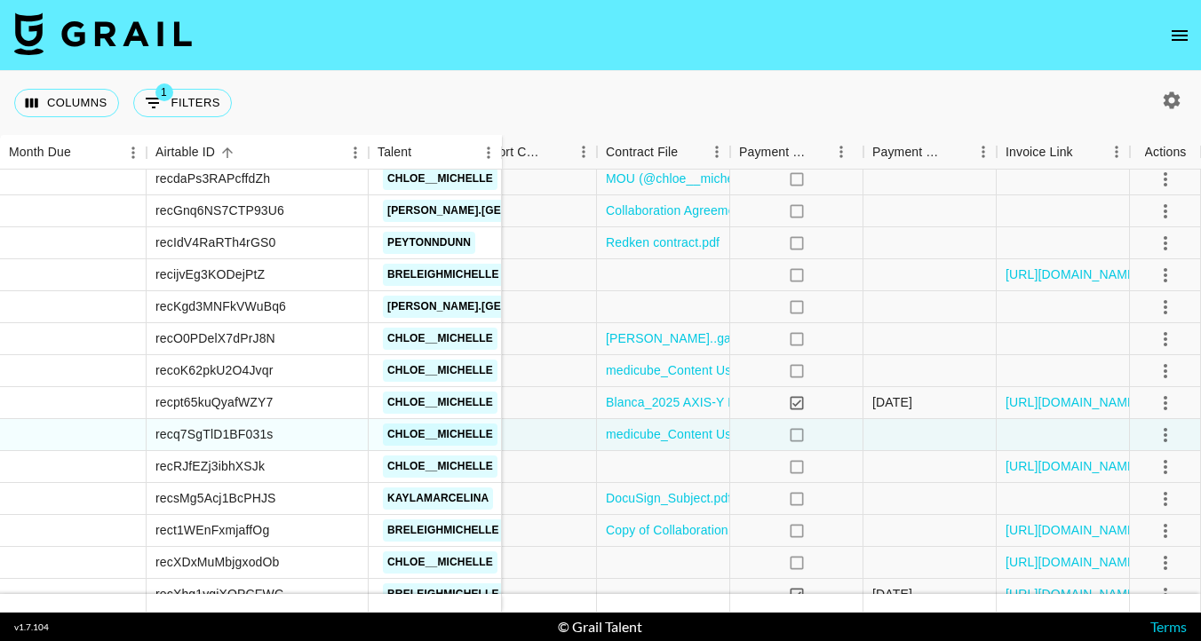
click at [759, 86] on div "Columns 1 Filters + Booking" at bounding box center [600, 103] width 1201 height 64
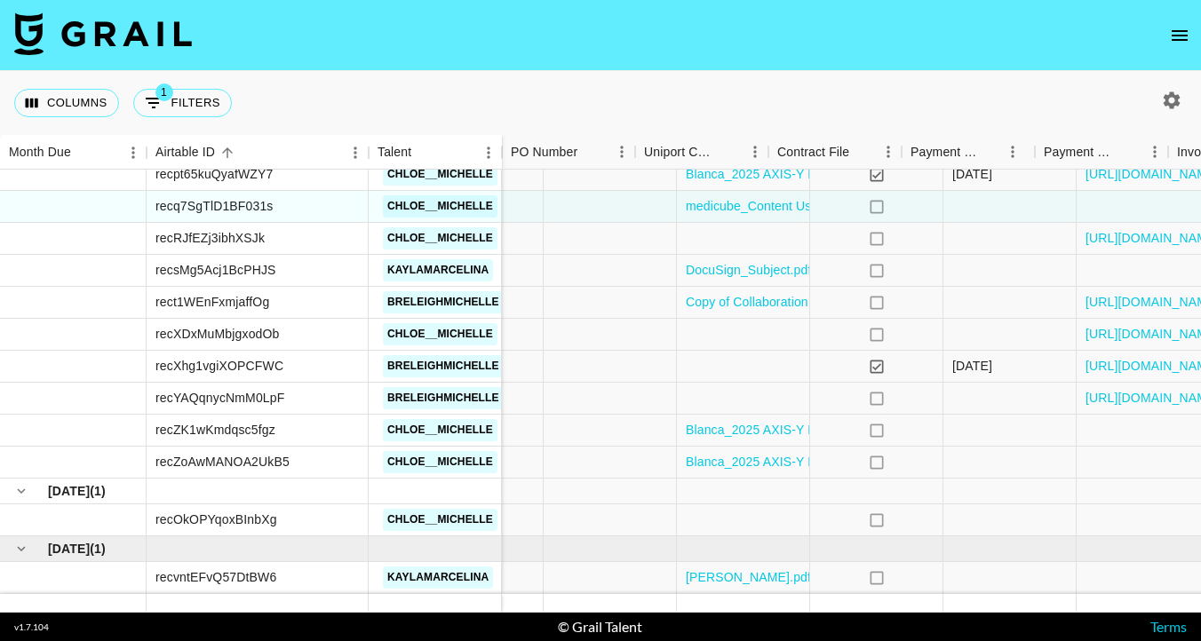
scroll to position [1105, 1615]
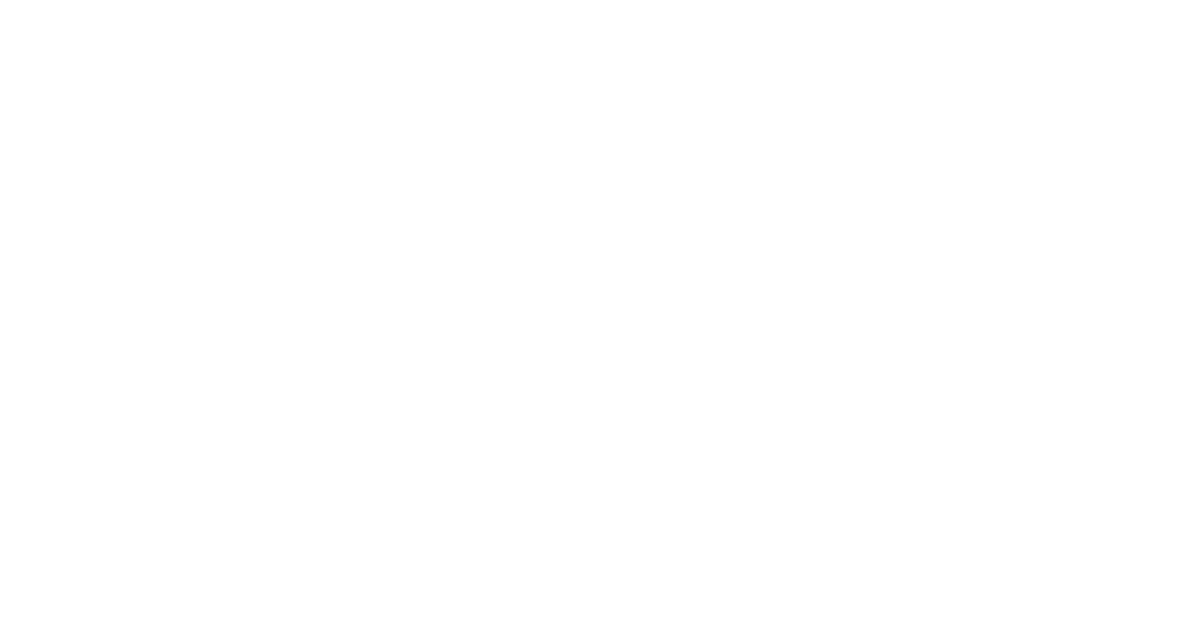
click at [292, 65] on body at bounding box center [600, 320] width 1201 height 641
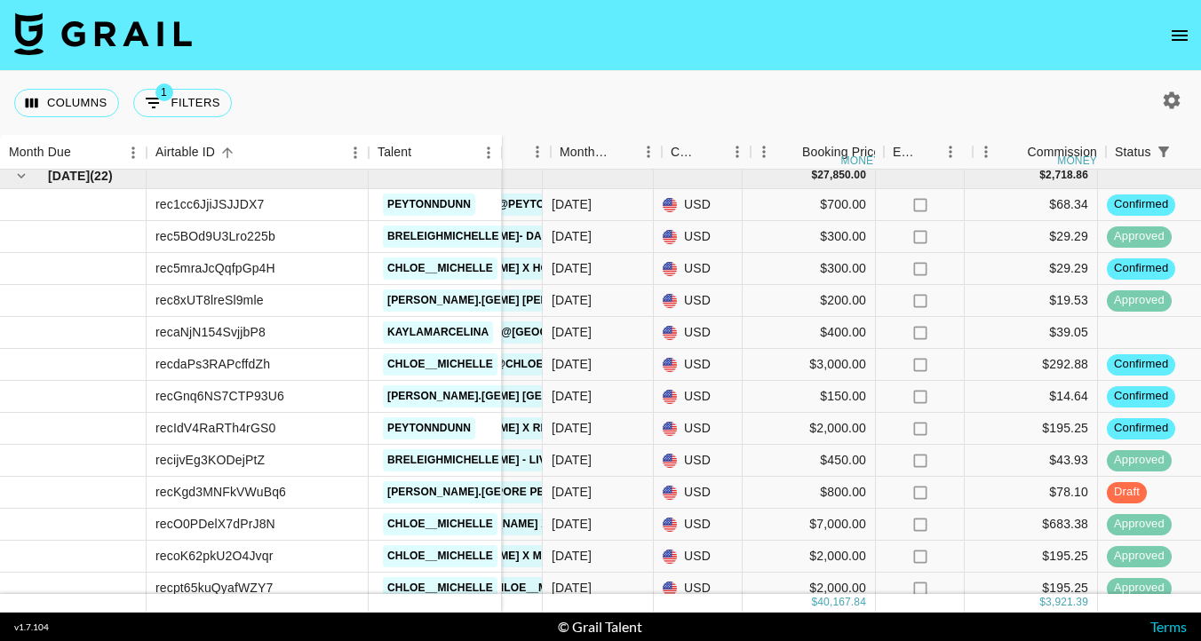
scroll to position [691, 434]
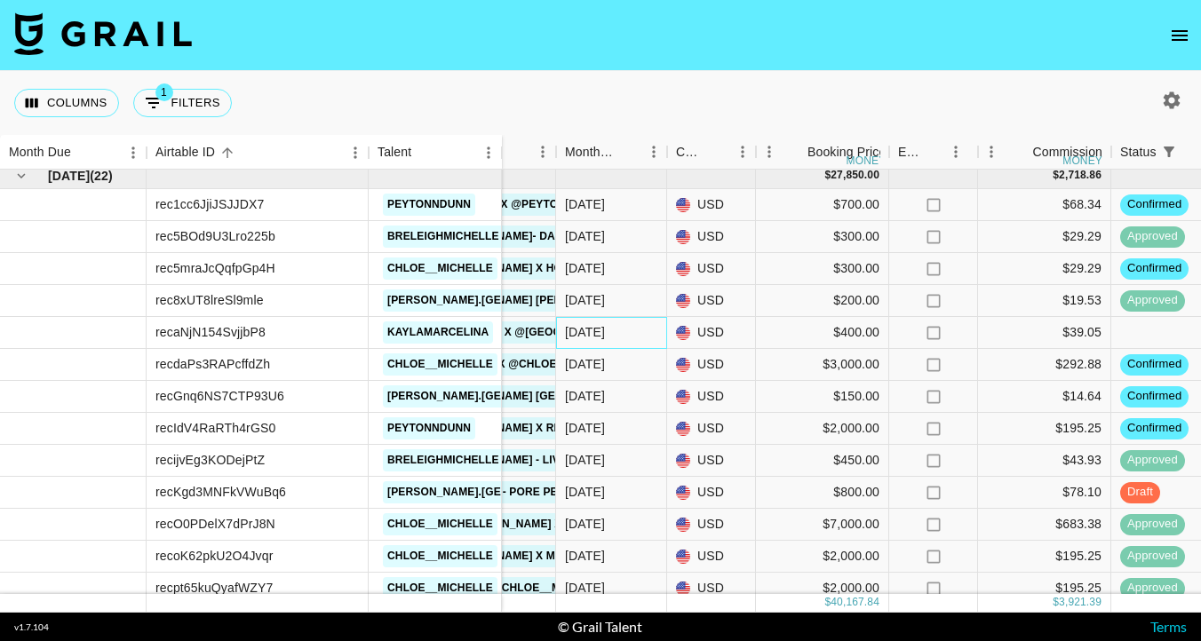
click at [607, 340] on div "[DATE]" at bounding box center [611, 333] width 111 height 32
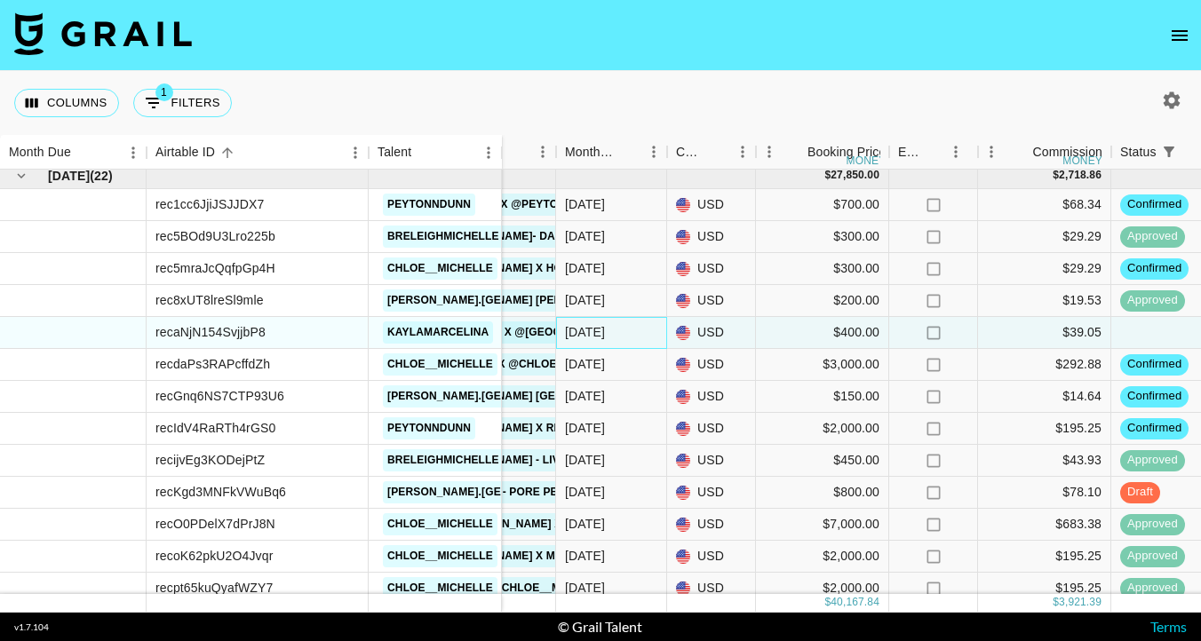
click at [618, 330] on div "[DATE]" at bounding box center [611, 333] width 111 height 32
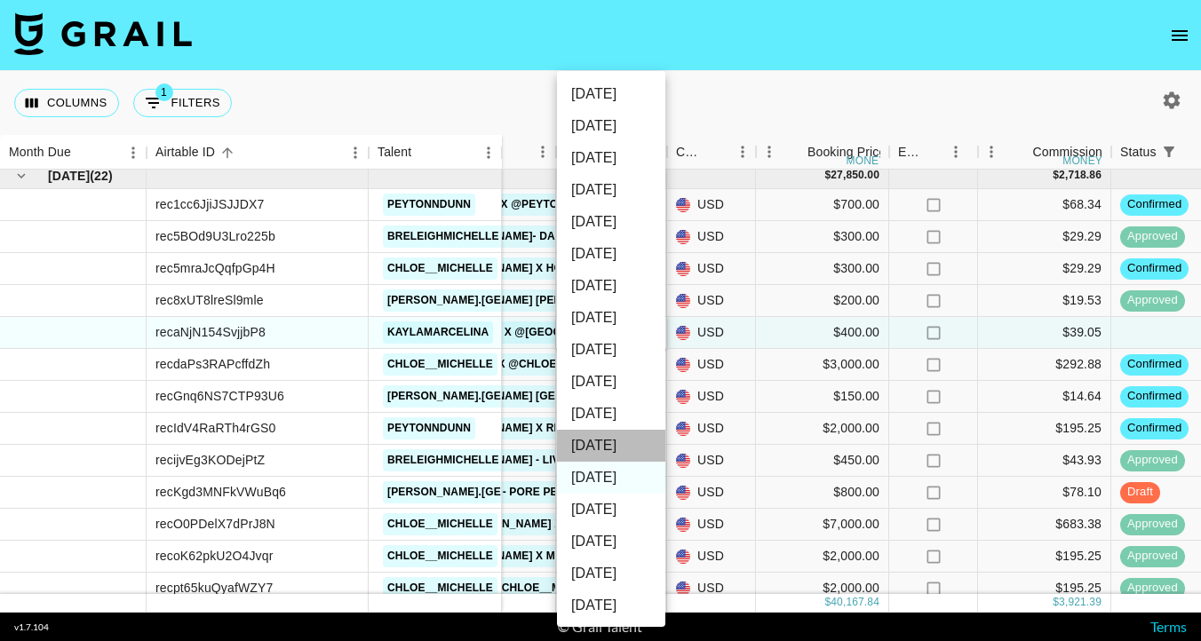
click at [609, 449] on li "[DATE]" at bounding box center [611, 446] width 108 height 32
type input "[DATE]"
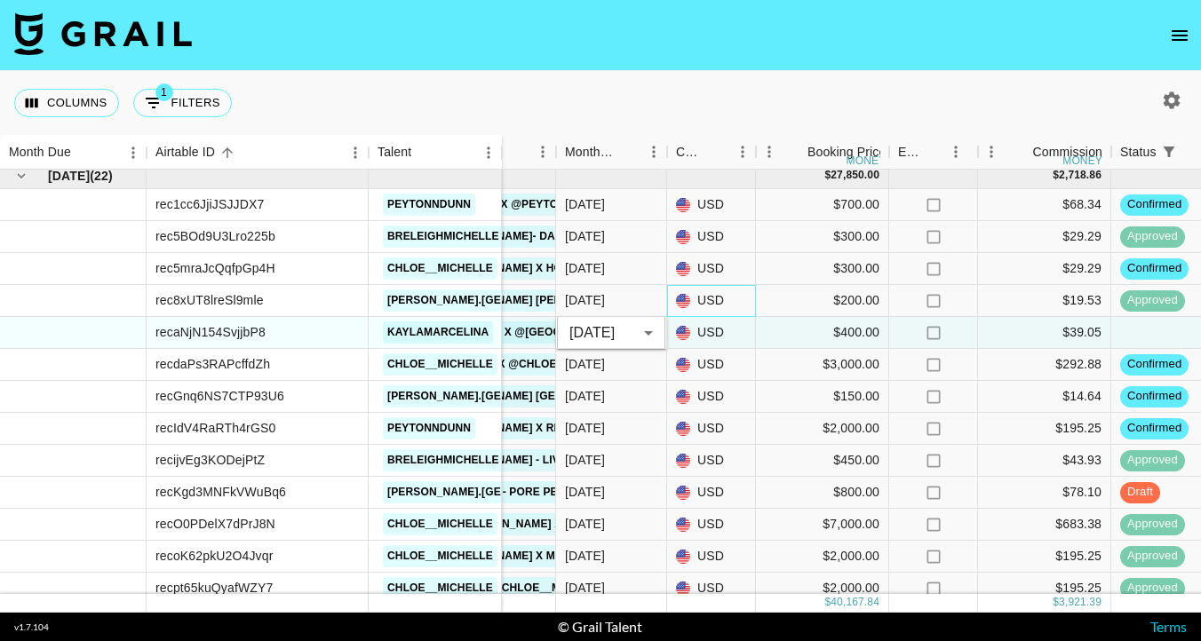
click at [670, 292] on div "USD" at bounding box center [711, 301] width 89 height 32
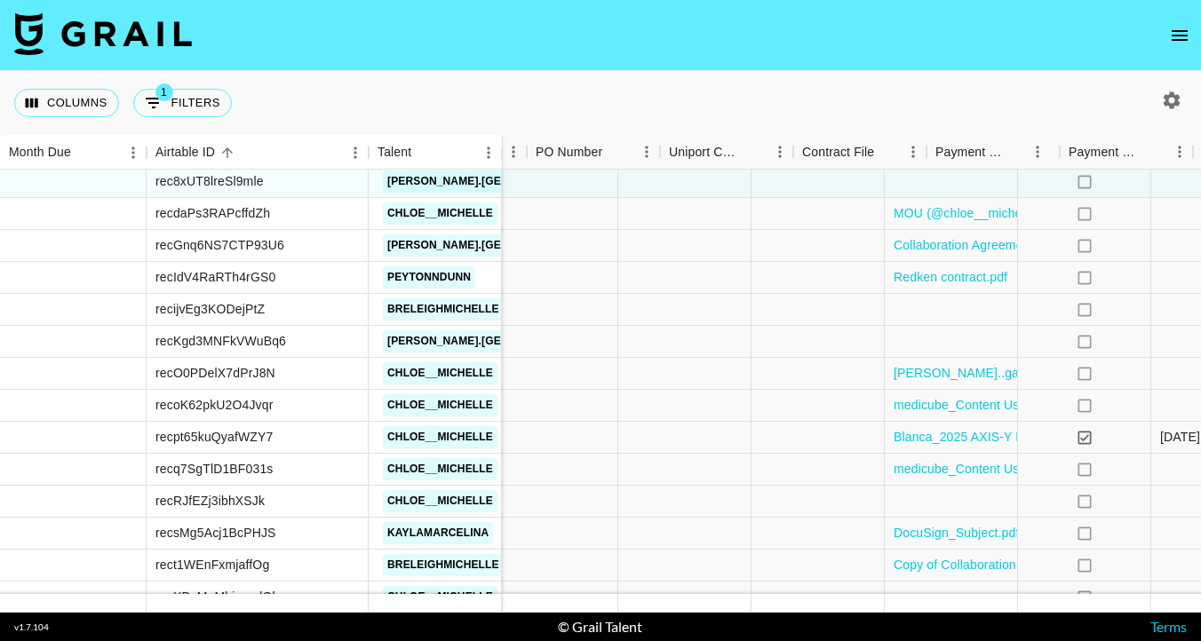
scroll to position [810, 1314]
